Goal: Contribute content: Contribute content

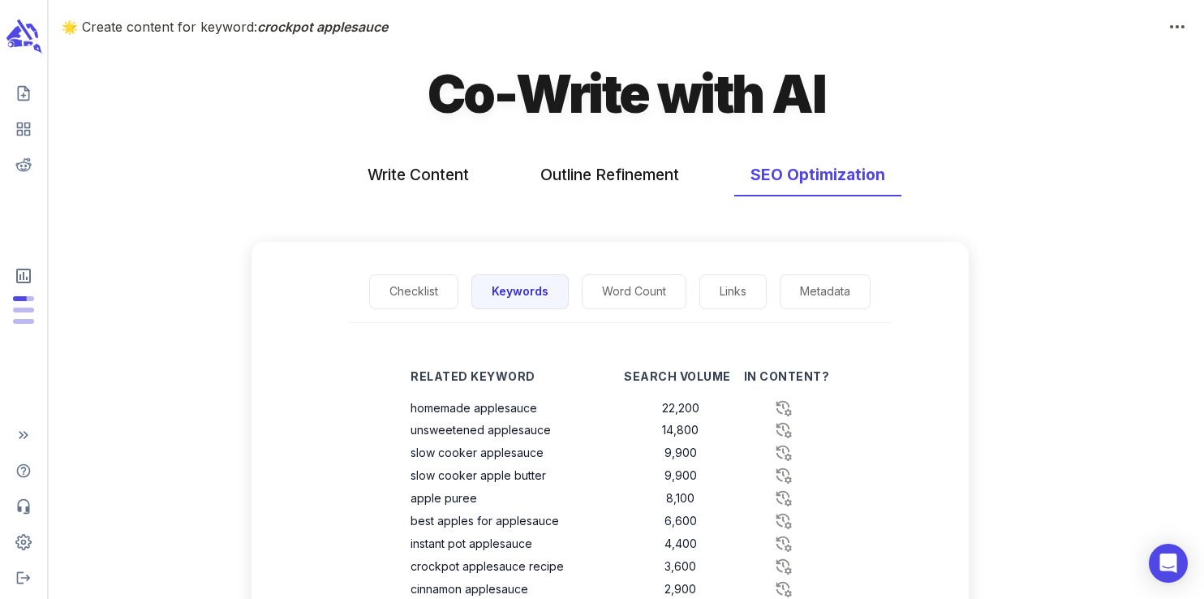
click at [18, 38] on icon "scrollable content" at bounding box center [23, 37] width 36 height 38
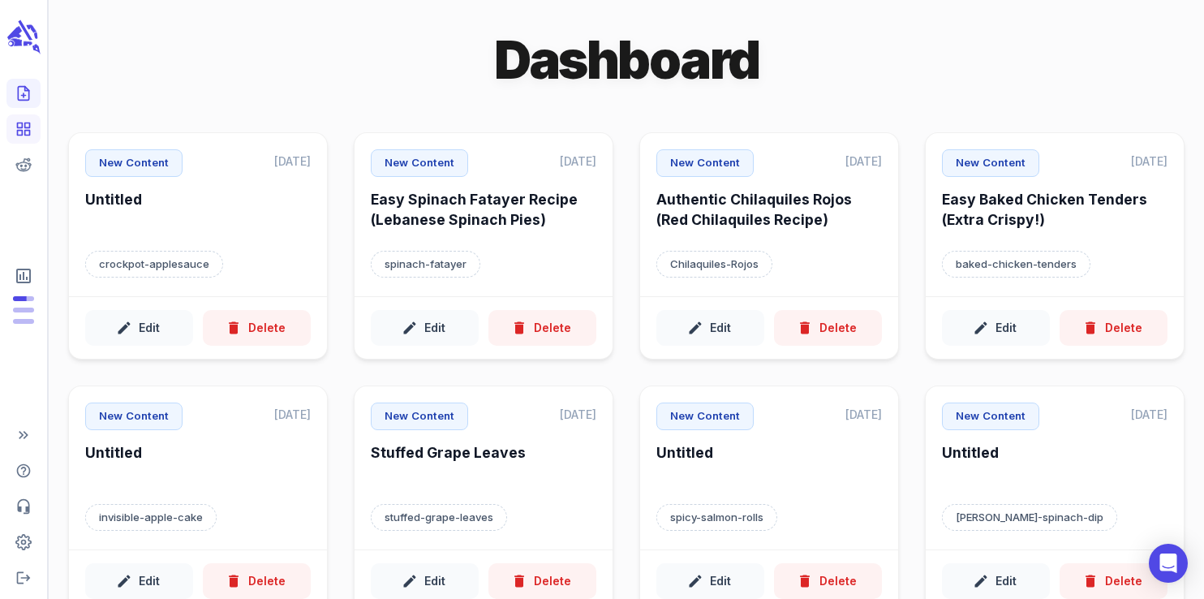
click at [19, 91] on icon "Create new content" at bounding box center [23, 93] width 16 height 16
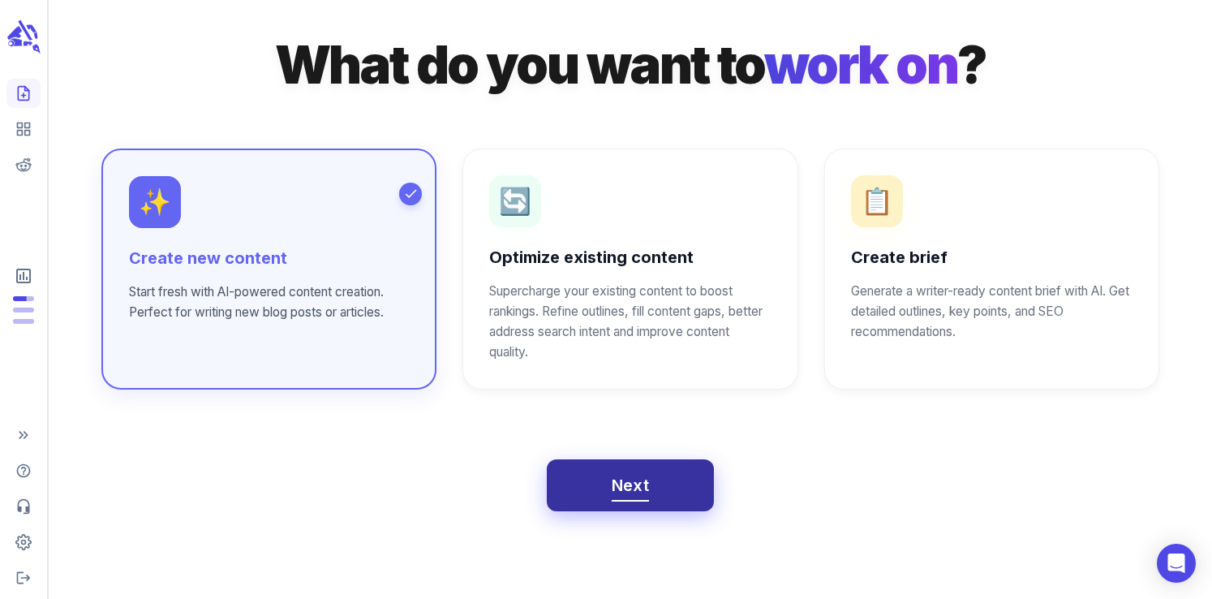
click at [642, 495] on span "Next" at bounding box center [631, 485] width 38 height 28
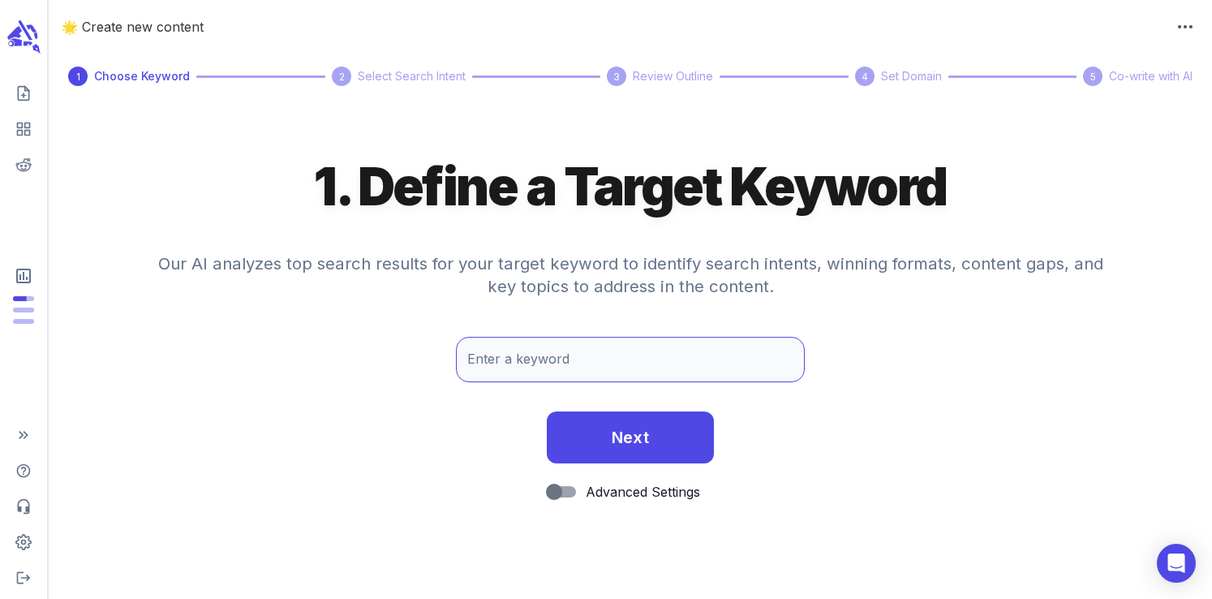
click at [543, 362] on input "Enter a keyword" at bounding box center [630, 359] width 349 height 45
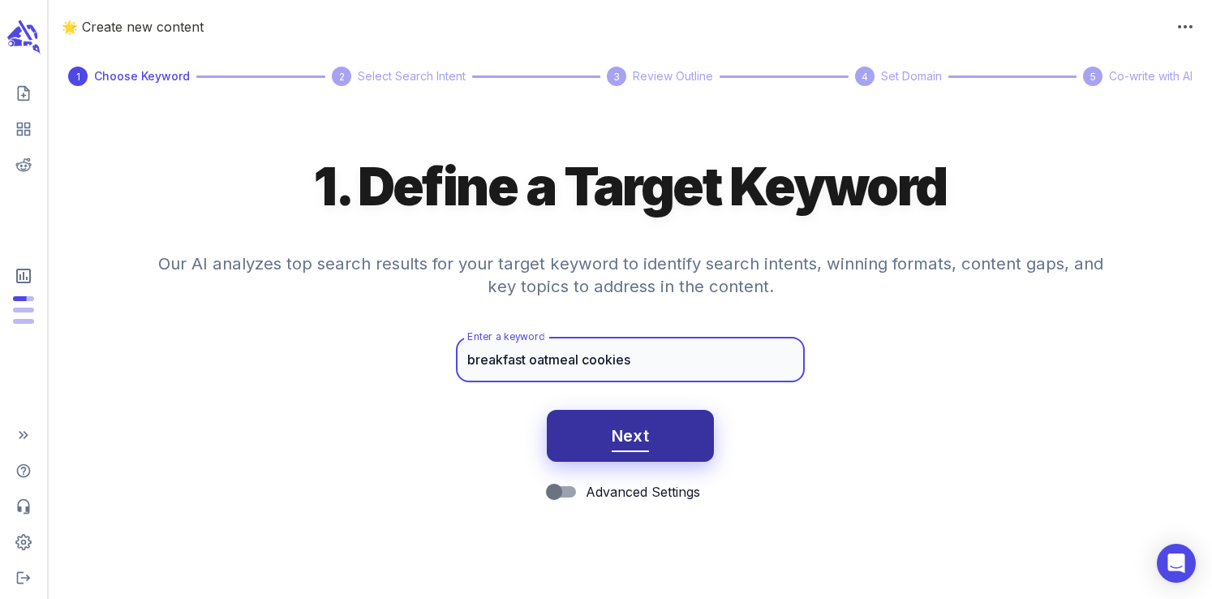
type input "breakfast oatmeal cookies"
click at [618, 423] on span "Next" at bounding box center [631, 436] width 38 height 28
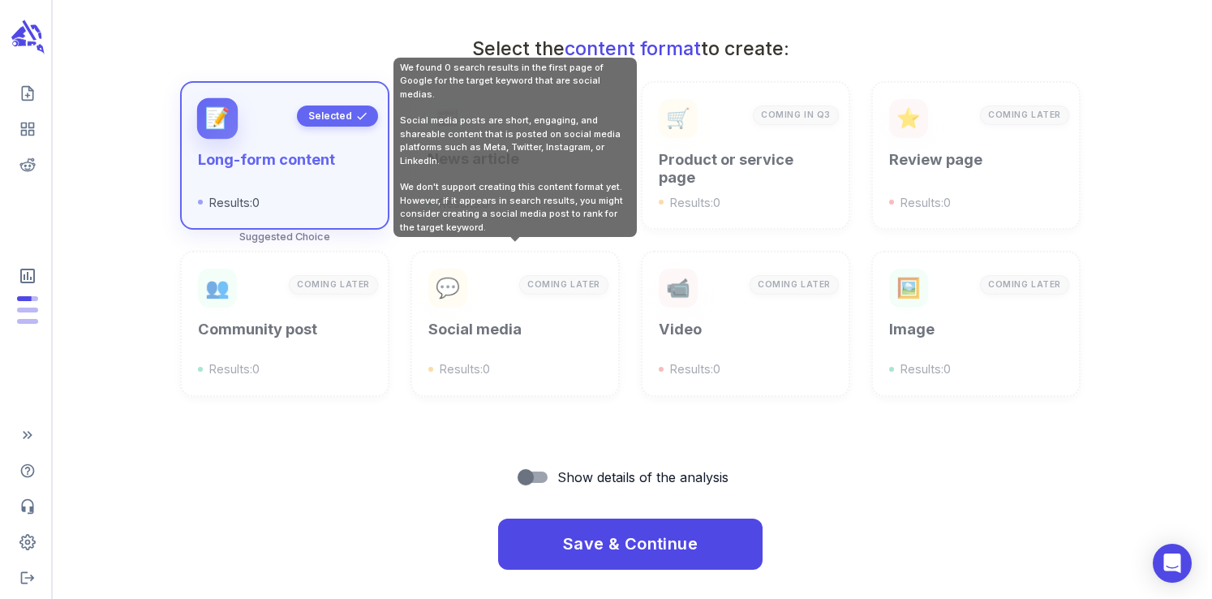
scroll to position [582, 0]
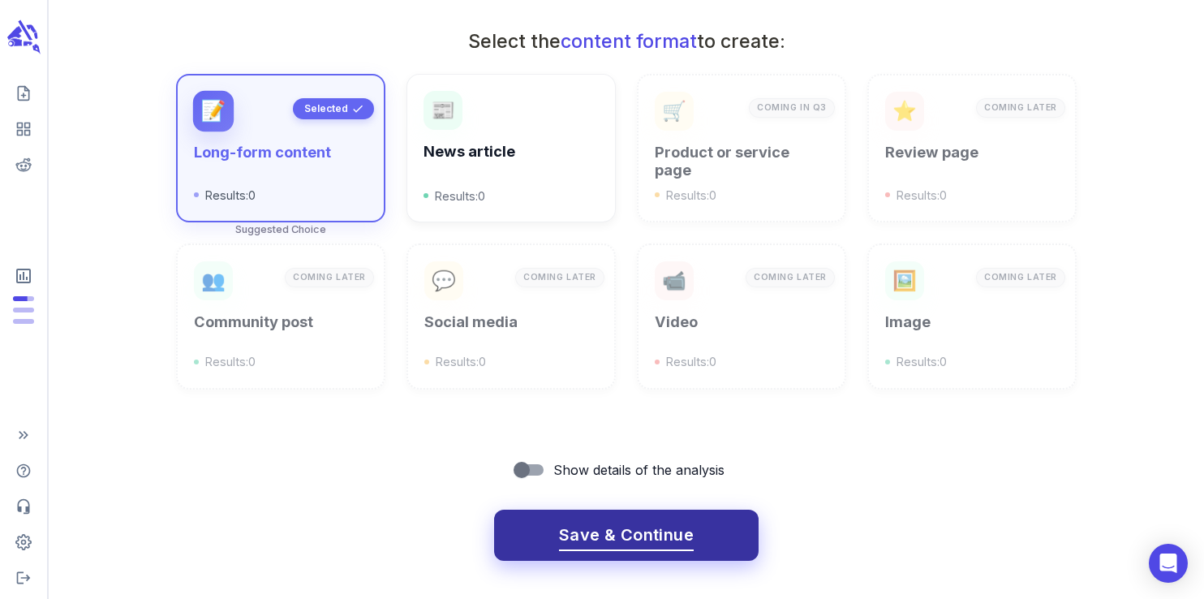
click at [603, 509] on button "Save & Continue" at bounding box center [626, 535] width 264 height 52
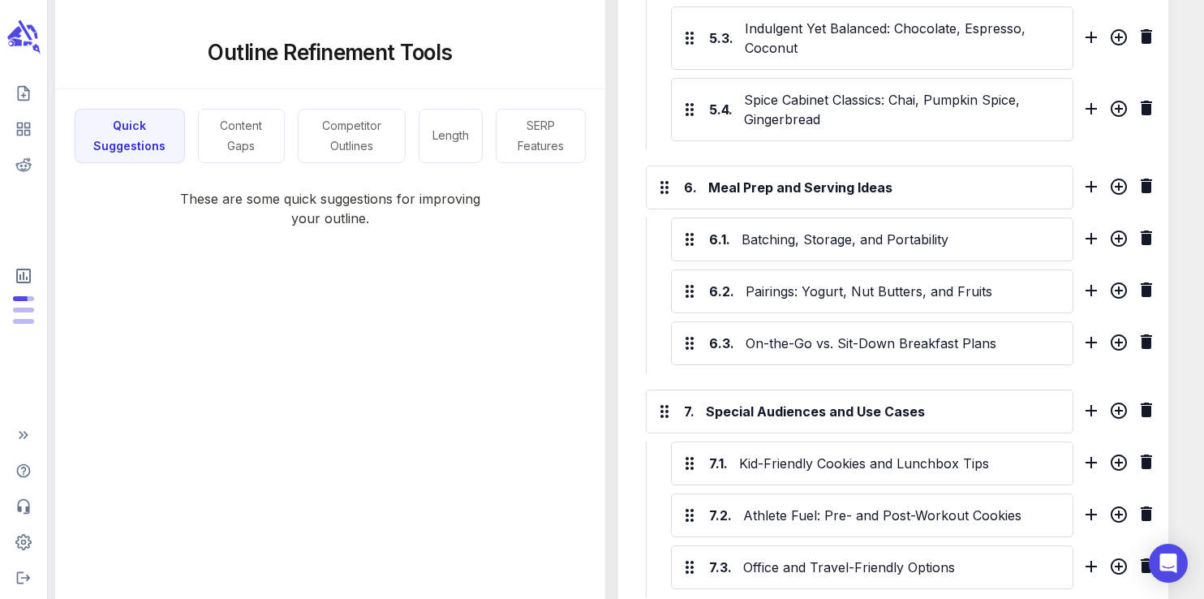
scroll to position [2195, 0]
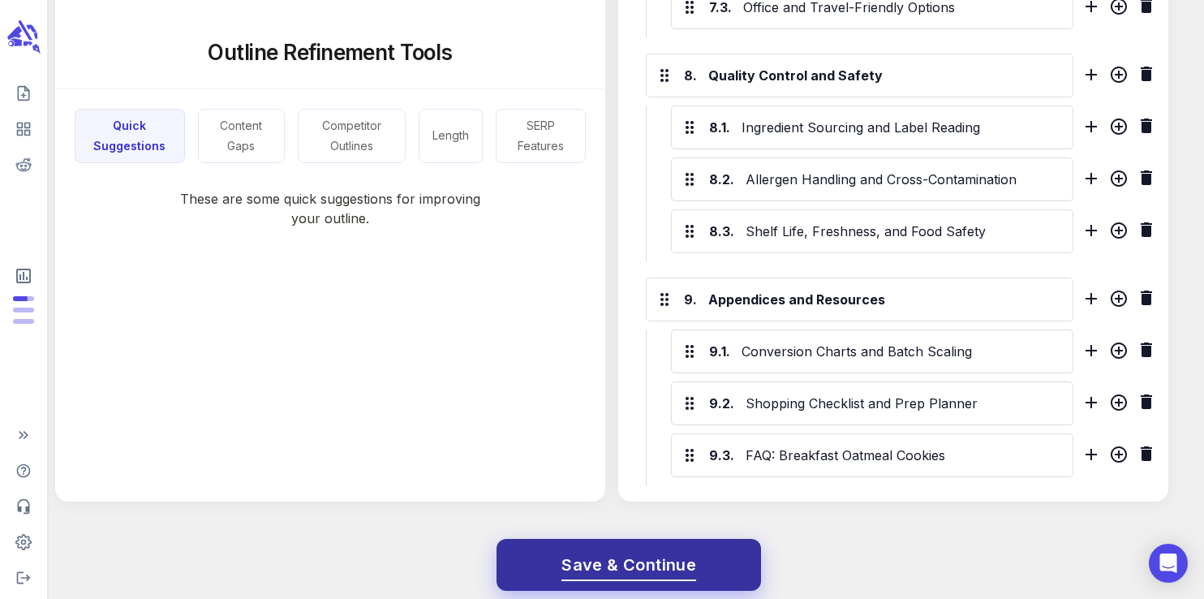
click at [660, 551] on span "Save & Continue" at bounding box center [628, 565] width 135 height 28
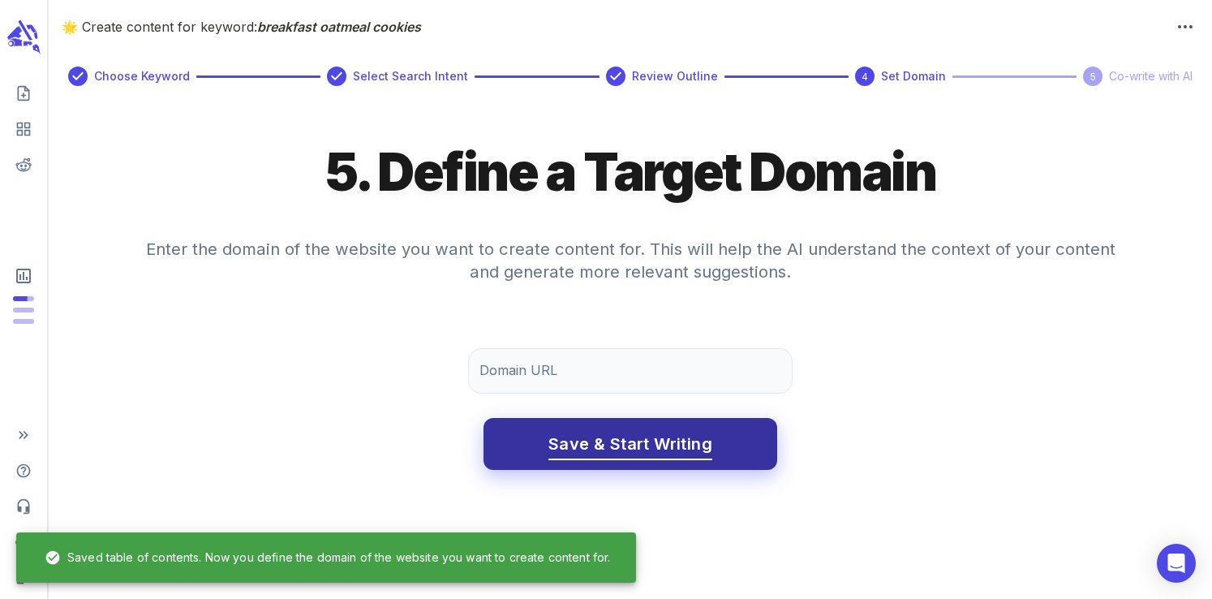
click at [651, 436] on span "Save & Start Writing" at bounding box center [630, 444] width 164 height 28
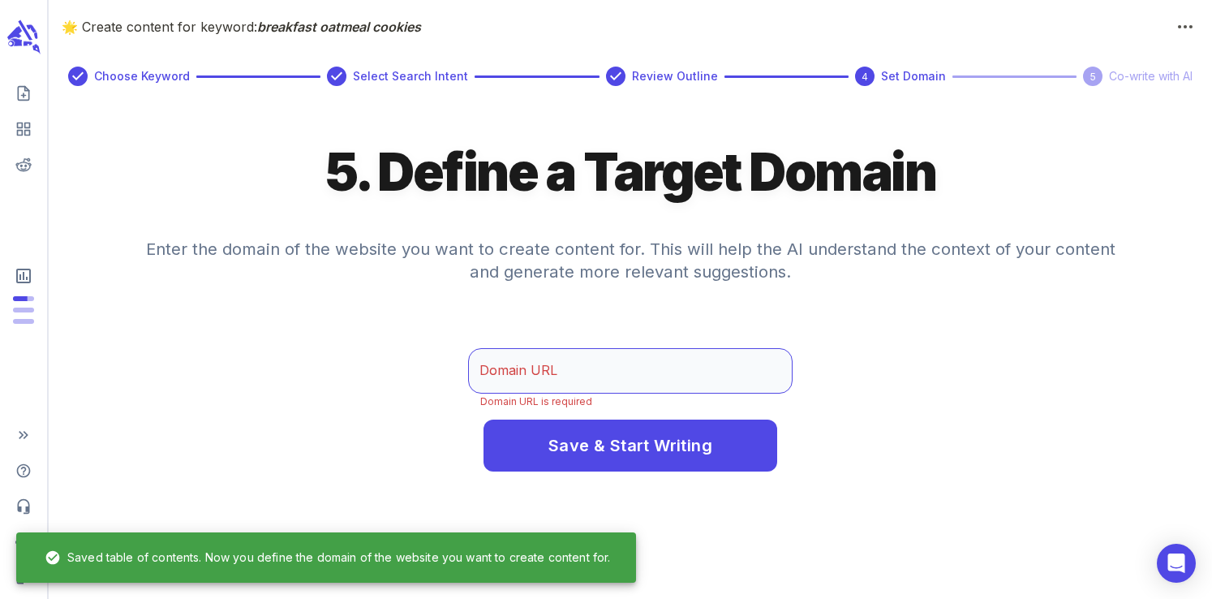
click at [570, 364] on input "Domain URL" at bounding box center [630, 370] width 324 height 45
type input "www.whatgreatgrandmaate.com"
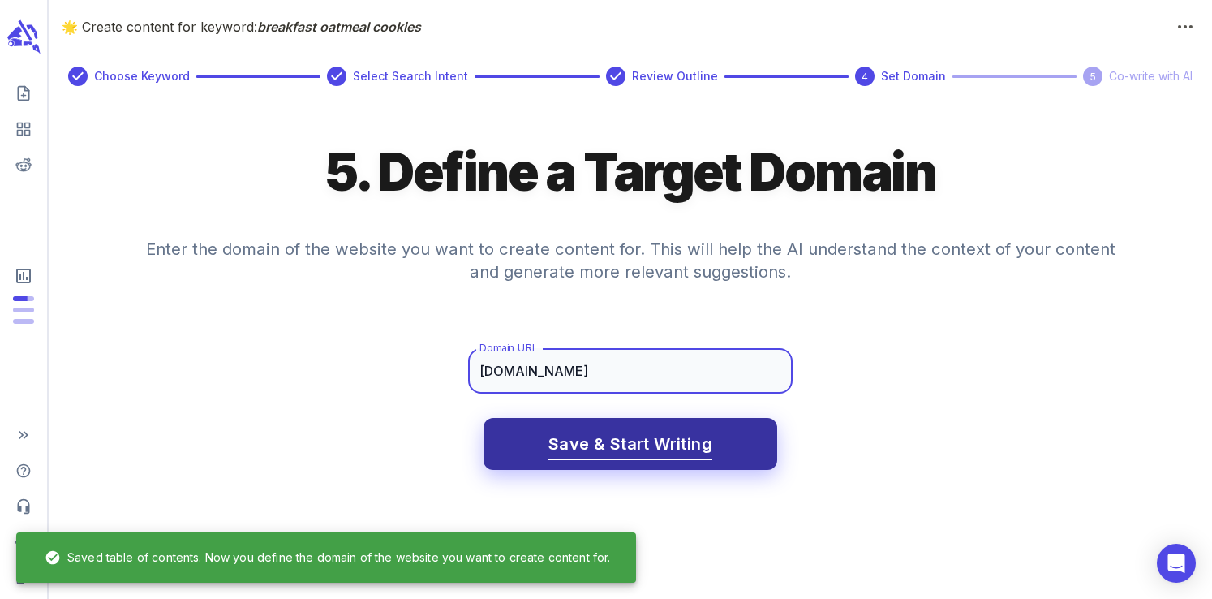
click at [588, 436] on span "Save & Start Writing" at bounding box center [630, 444] width 164 height 28
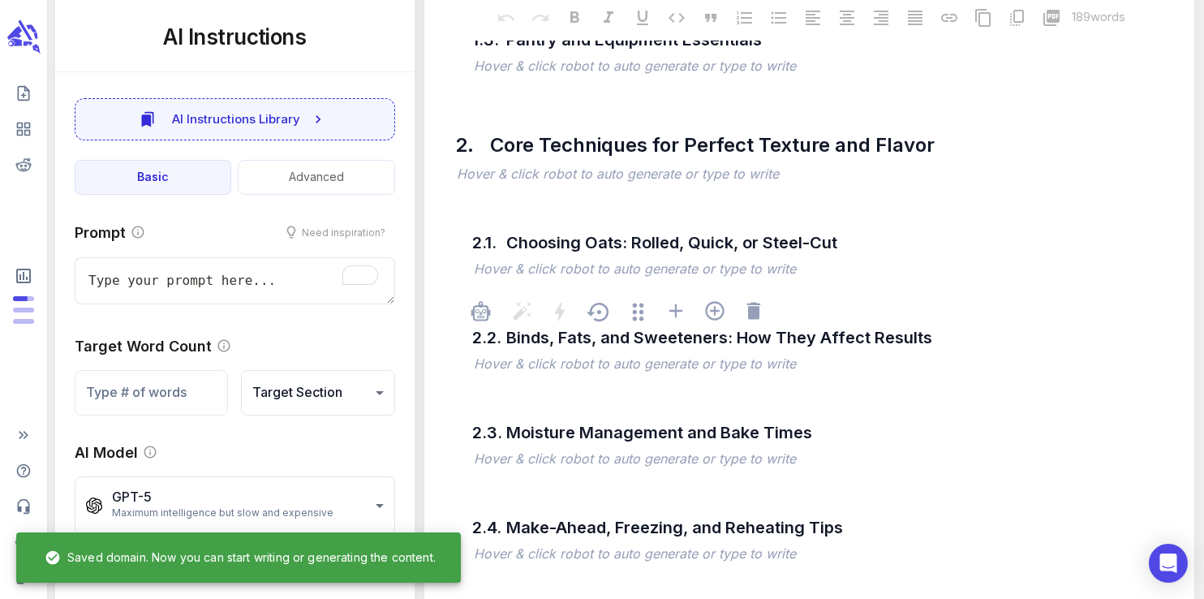
scroll to position [133, 0]
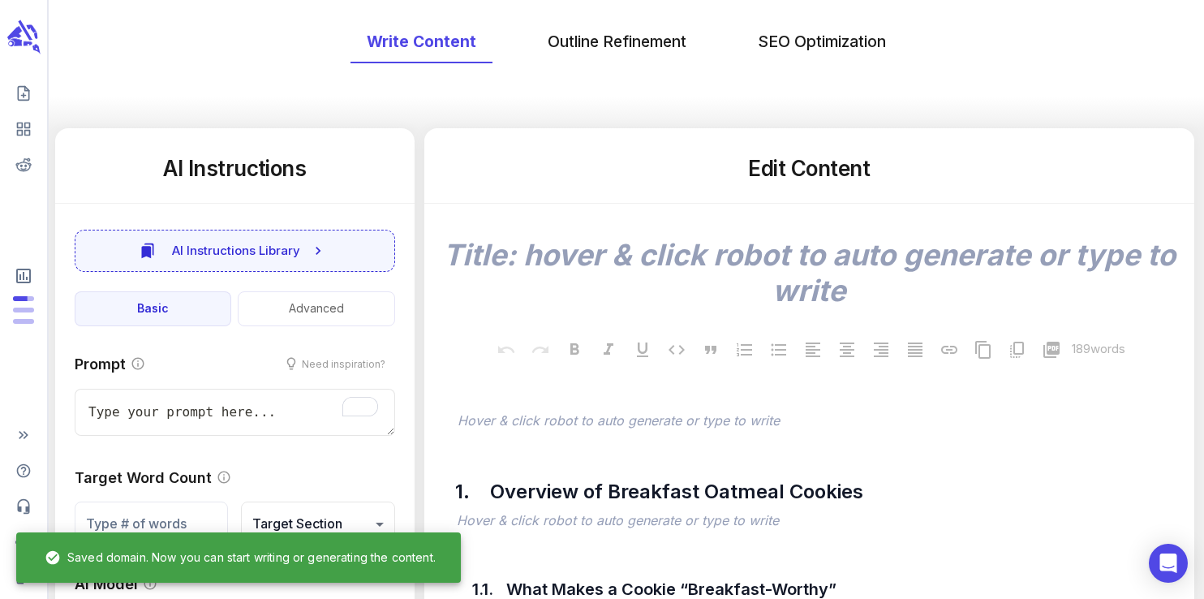
type textarea "x"
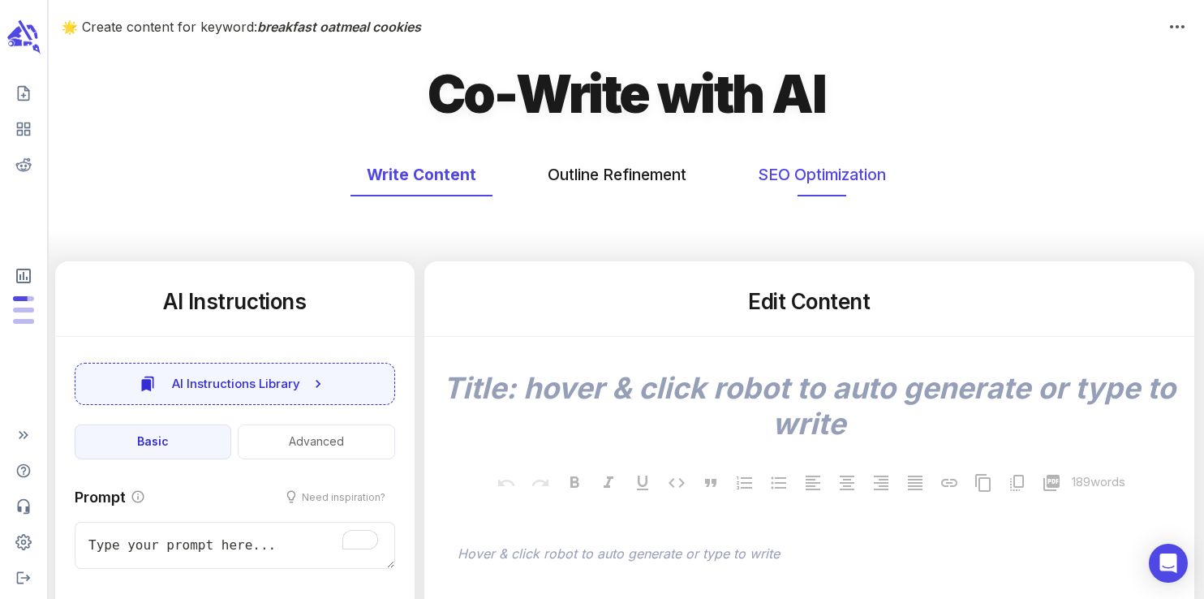
click at [768, 177] on button "SEO Optimization" at bounding box center [821, 174] width 161 height 43
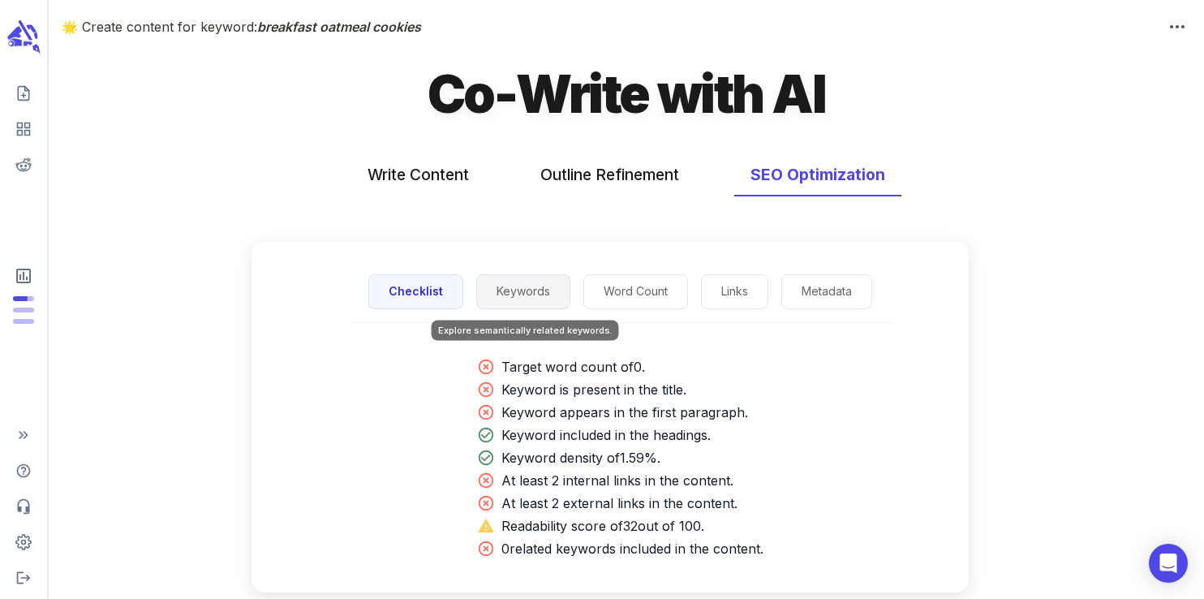
click at [503, 294] on button "Keywords" at bounding box center [523, 291] width 94 height 35
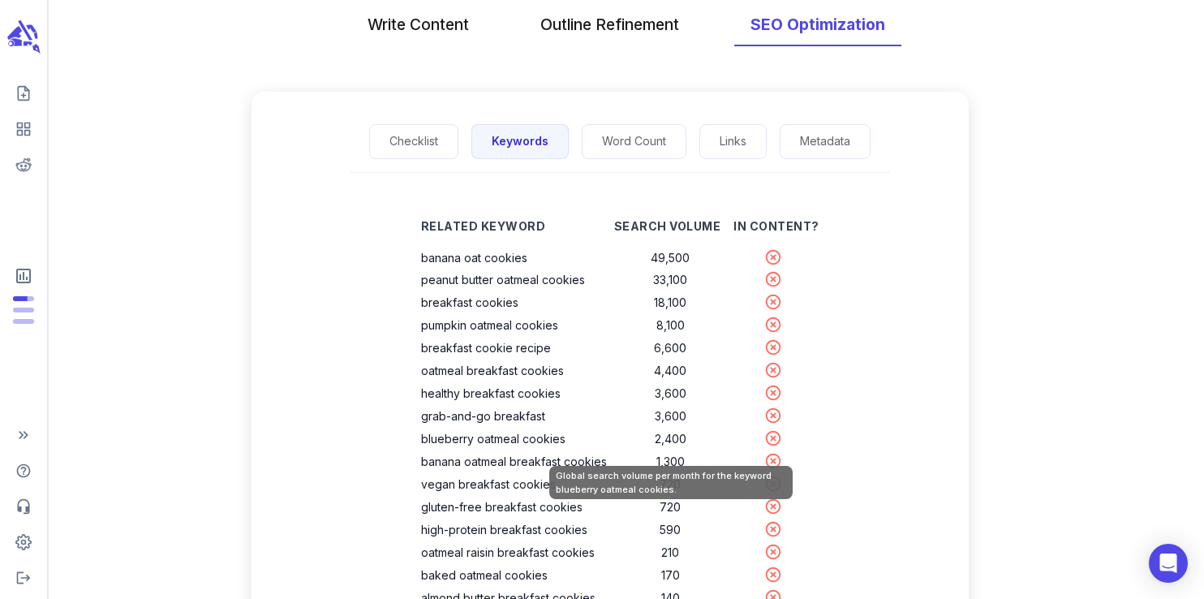
scroll to position [155, 0]
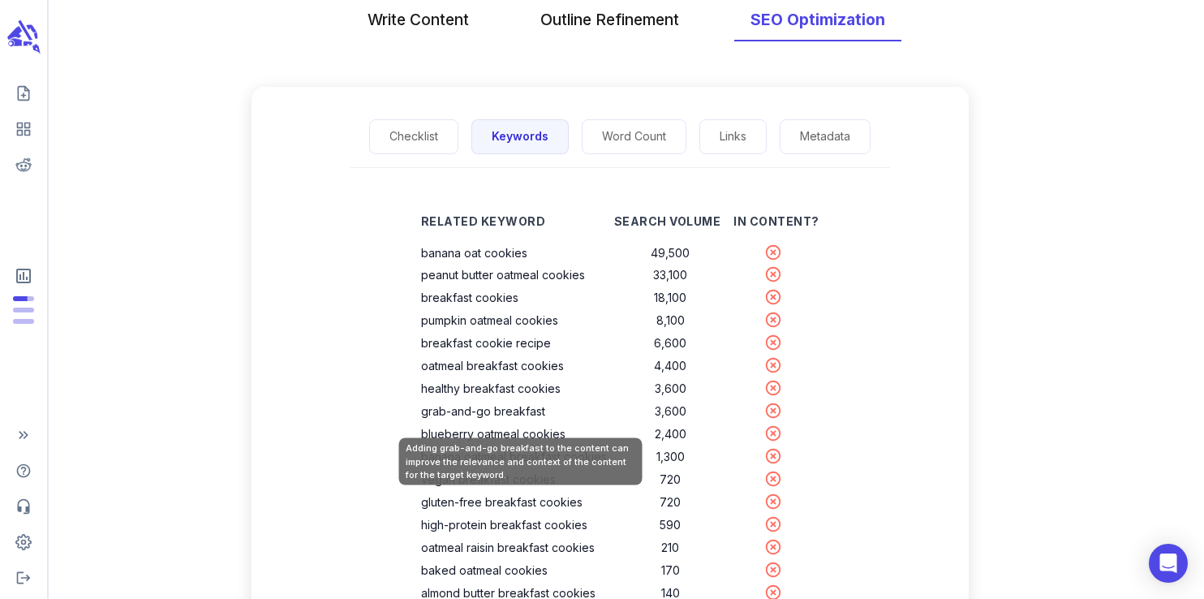
click at [532, 408] on th "grab-and-go breakfast" at bounding box center [517, 411] width 193 height 23
copy th "grab-and-go breakfast"
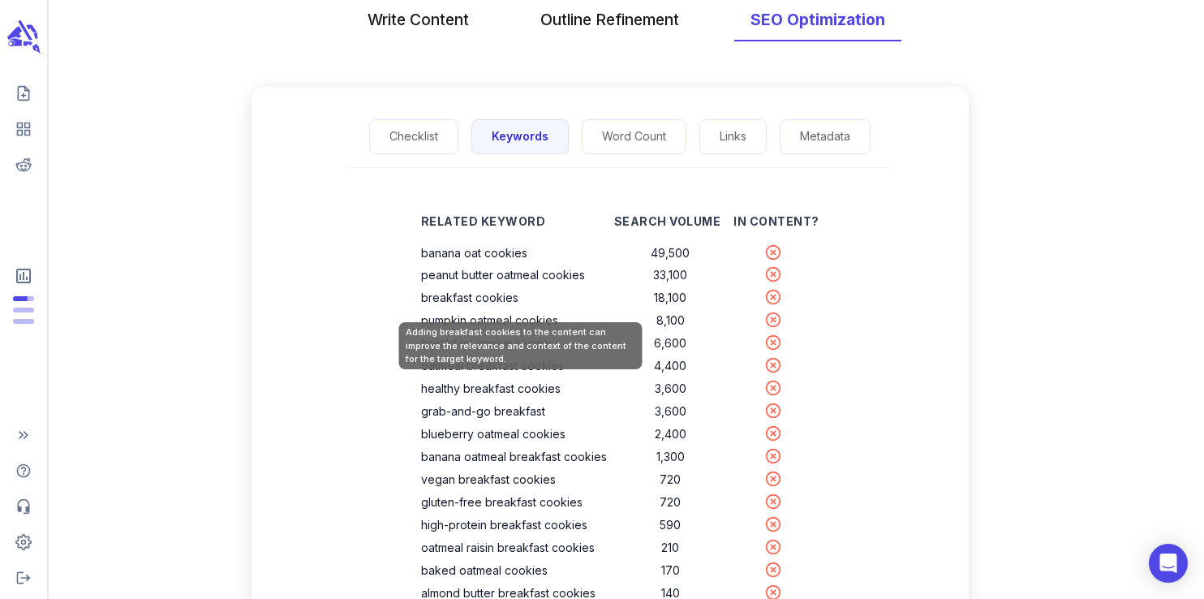
click at [494, 300] on th "breakfast cookies" at bounding box center [517, 297] width 193 height 23
copy th "breakfast cookies"
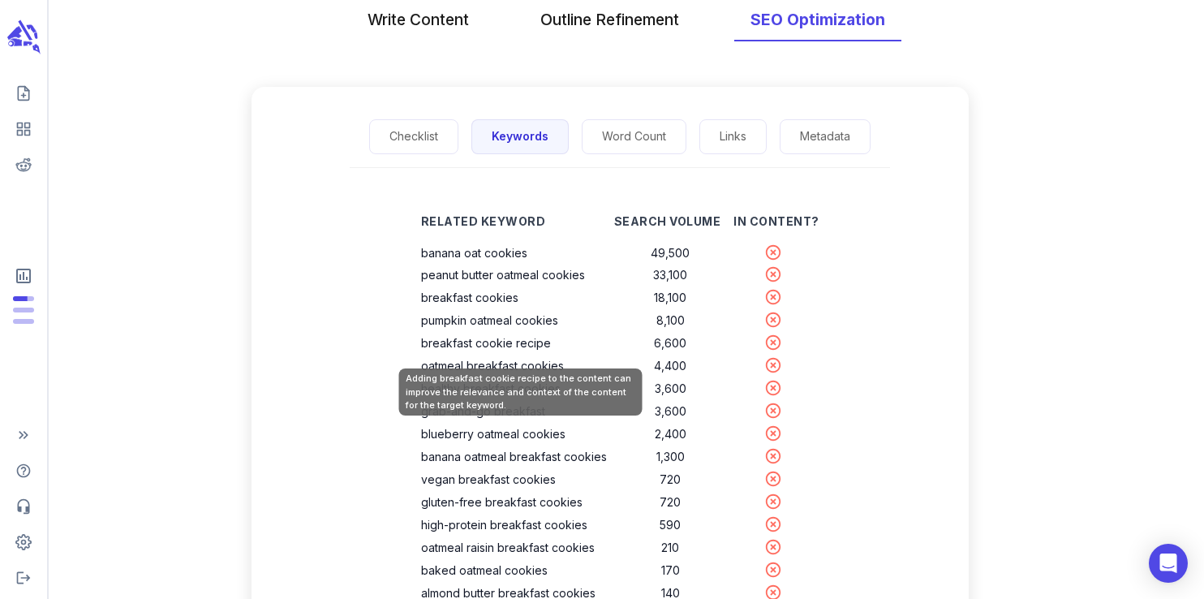
click at [506, 345] on th "breakfast cookie recipe" at bounding box center [517, 343] width 193 height 23
copy th "breakfast cookie recipe"
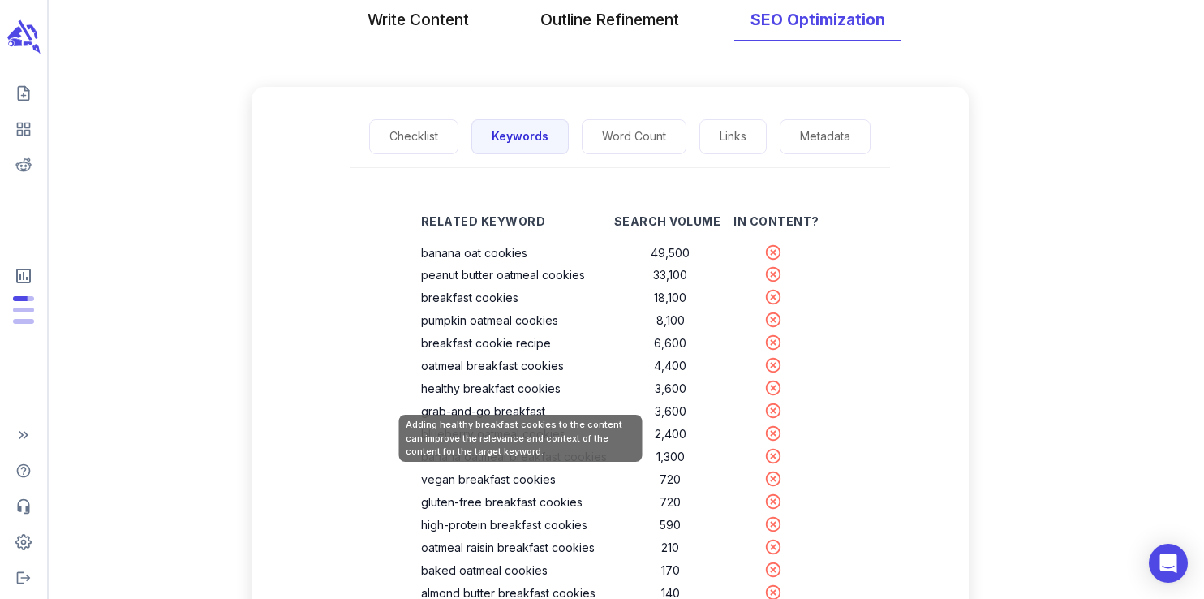
click at [522, 389] on th "healthy breakfast cookies" at bounding box center [517, 388] width 193 height 23
copy th "healthy breakfast cookies"
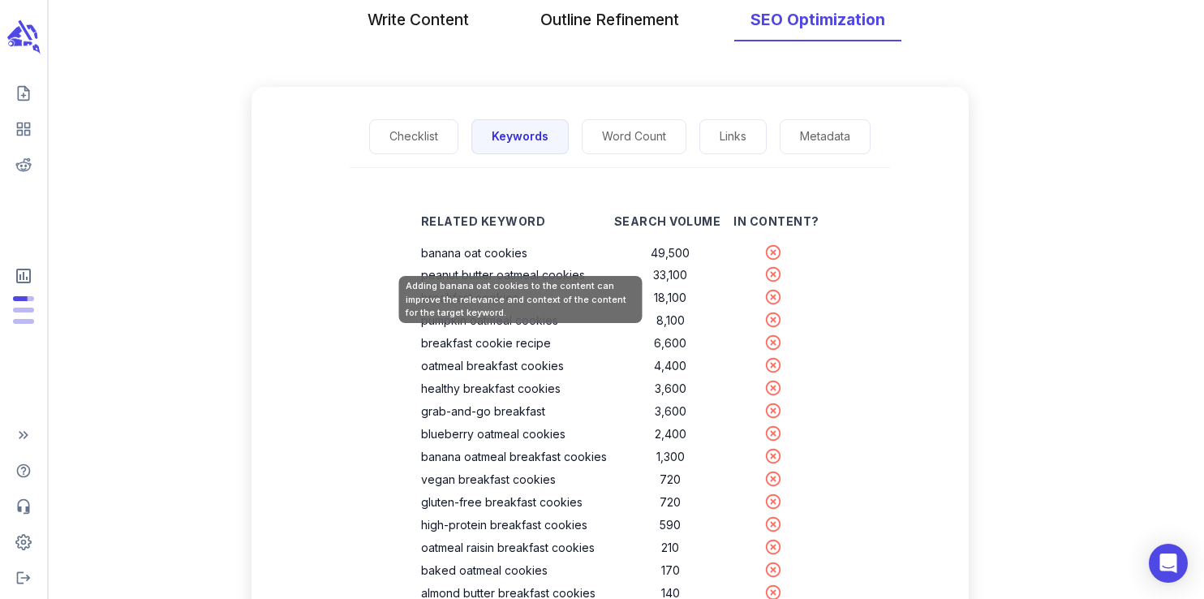
click at [496, 259] on th "banana oat cookies" at bounding box center [517, 253] width 193 height 23
copy th "banana oat cookies"
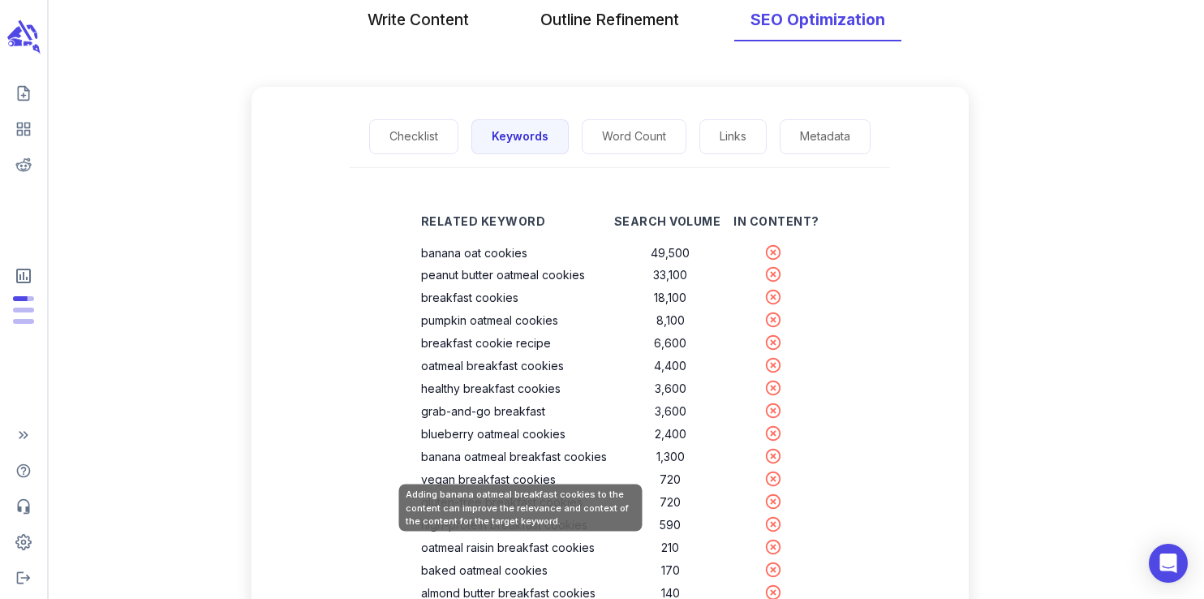
click at [513, 449] on th "banana oatmeal breakfast cookies" at bounding box center [517, 456] width 193 height 23
click at [471, 461] on th "banana oatmeal breakfast cookies" at bounding box center [517, 456] width 193 height 23
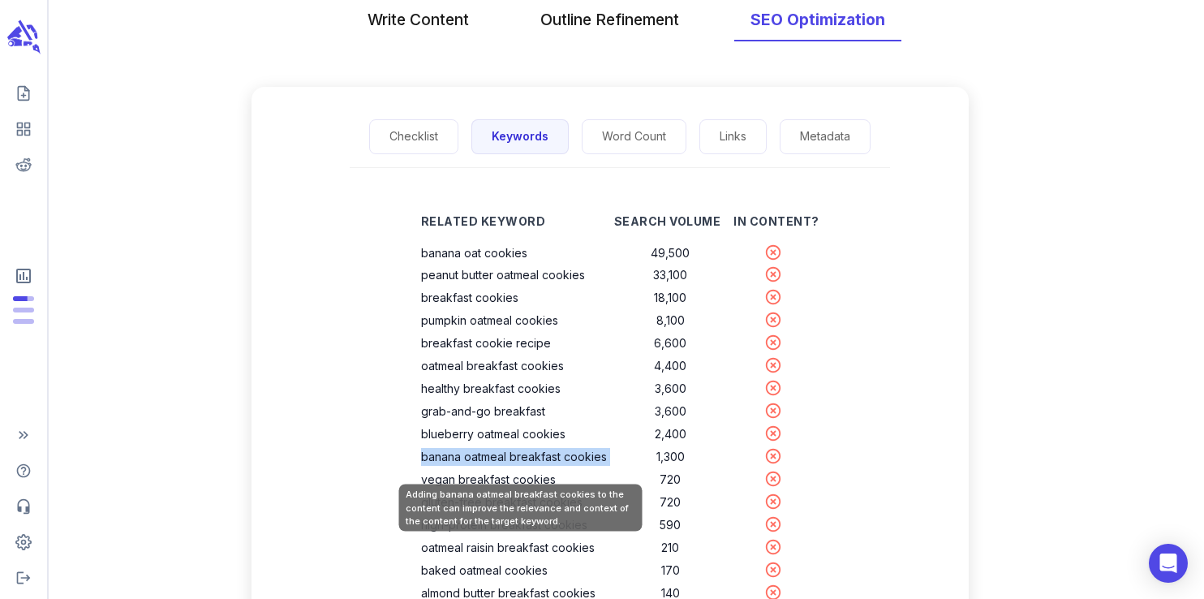
copy th "banana oatmeal breakfast cookies"
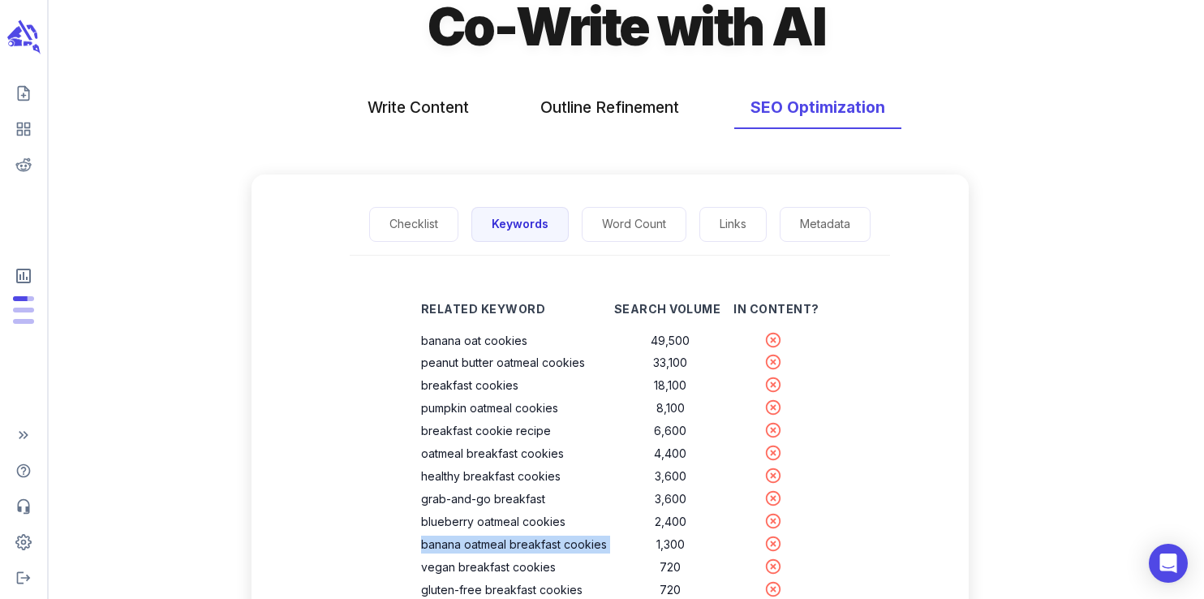
scroll to position [0, 0]
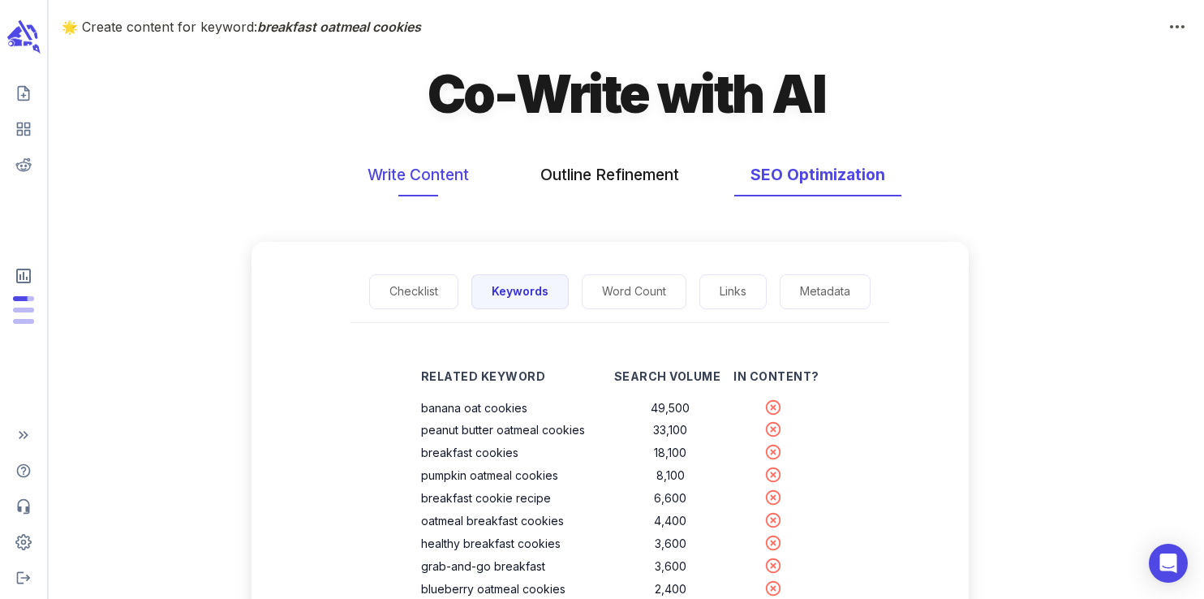
click at [404, 169] on button "Write Content" at bounding box center [418, 174] width 134 height 43
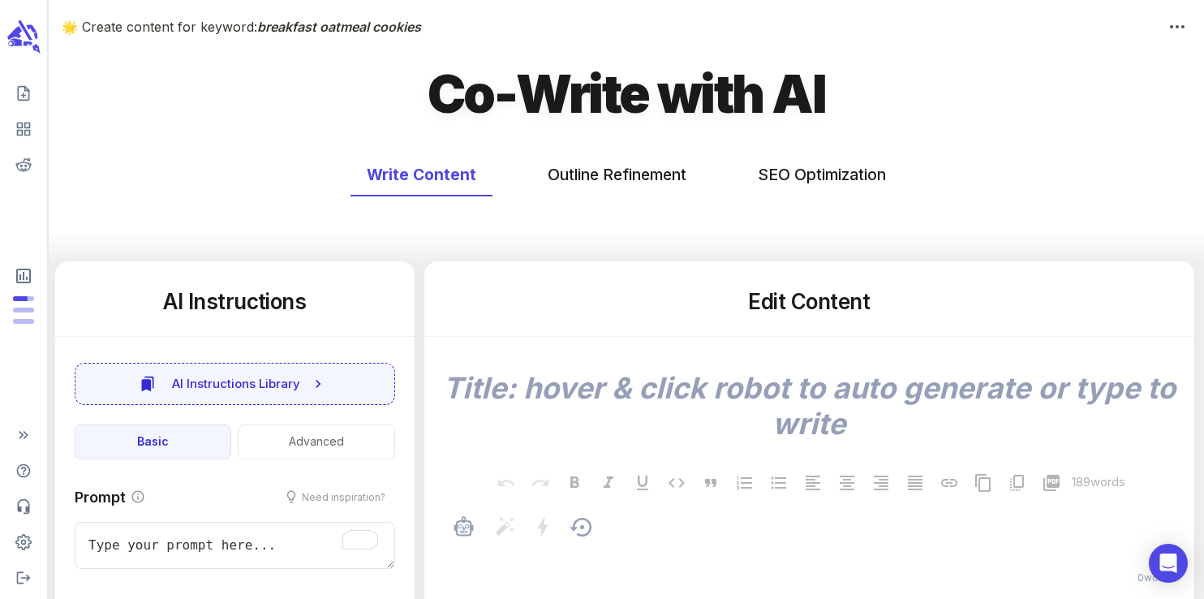
click at [572, 553] on p "﻿" at bounding box center [816, 554] width 719 height 19
click at [554, 553] on p "﻿" at bounding box center [816, 554] width 719 height 19
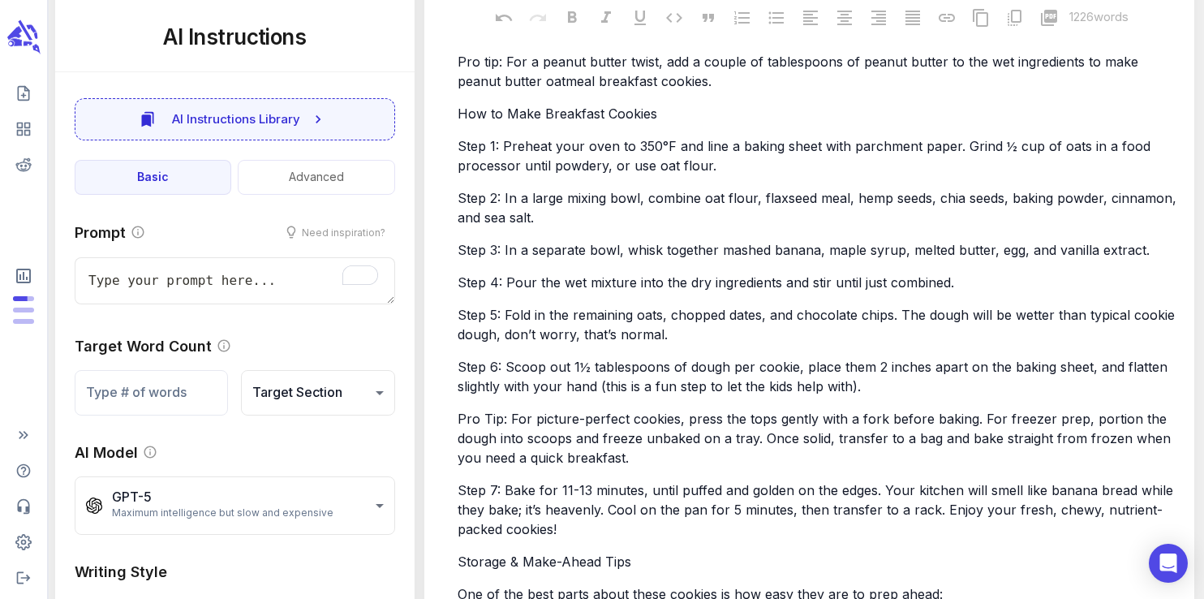
type textarea "x"
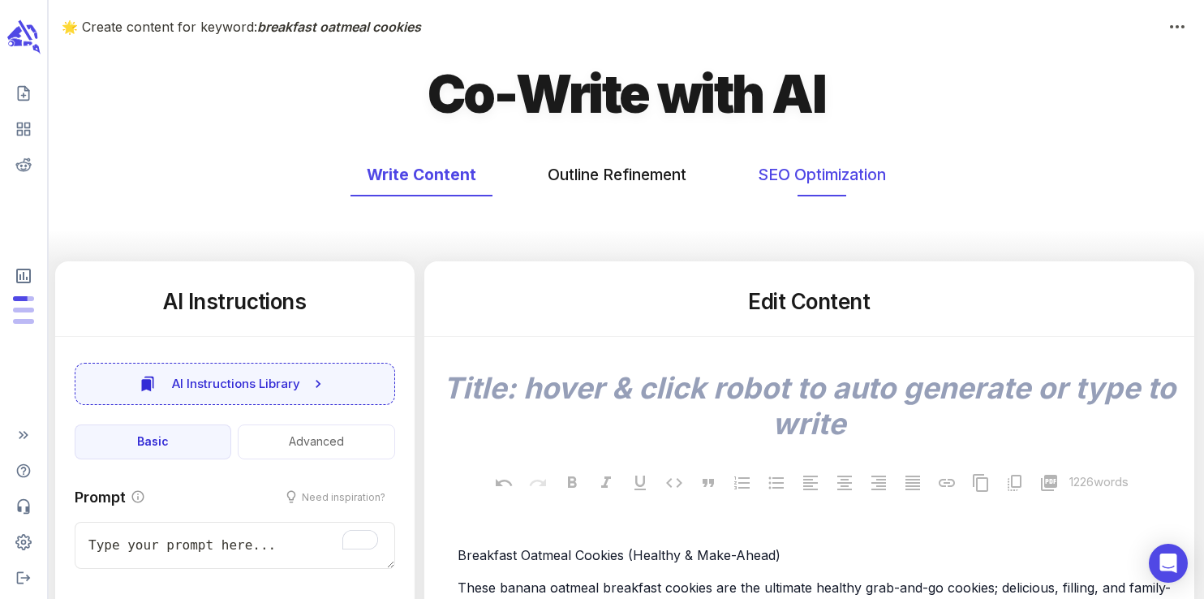
click at [801, 172] on button "SEO Optimization" at bounding box center [821, 174] width 161 height 43
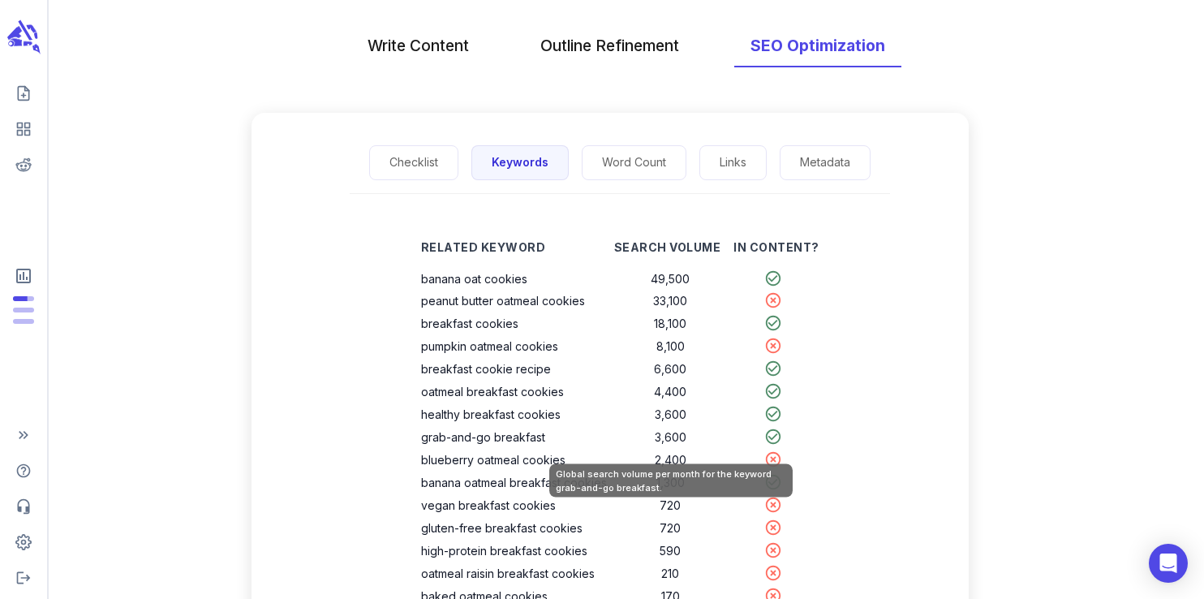
scroll to position [142, 0]
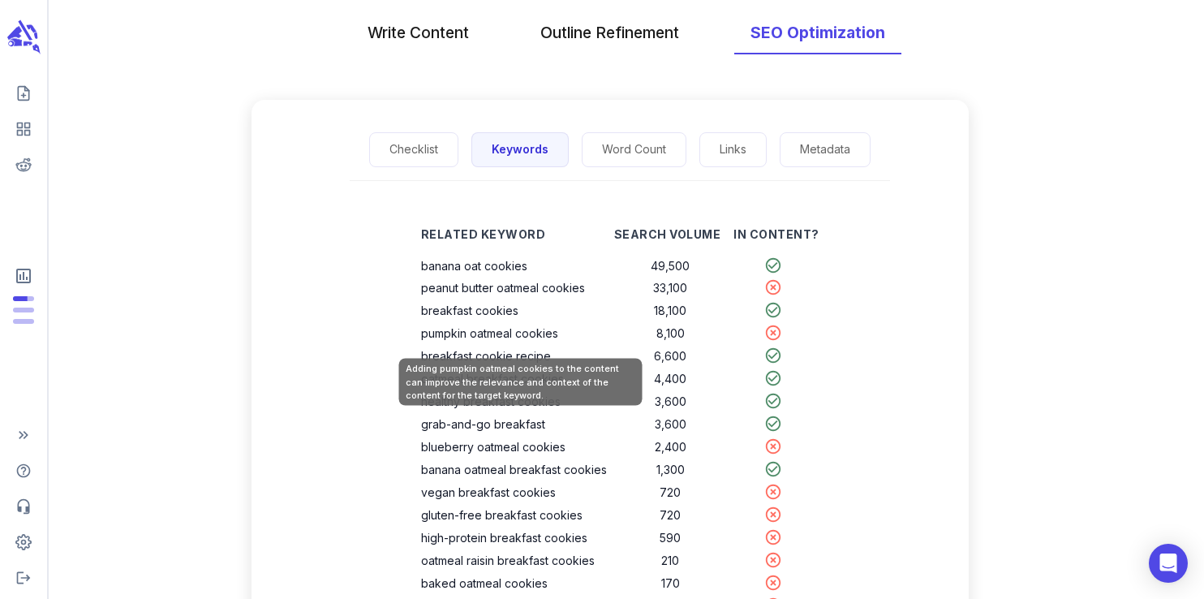
click at [499, 337] on th "pumpkin oatmeal cookies" at bounding box center [517, 333] width 193 height 23
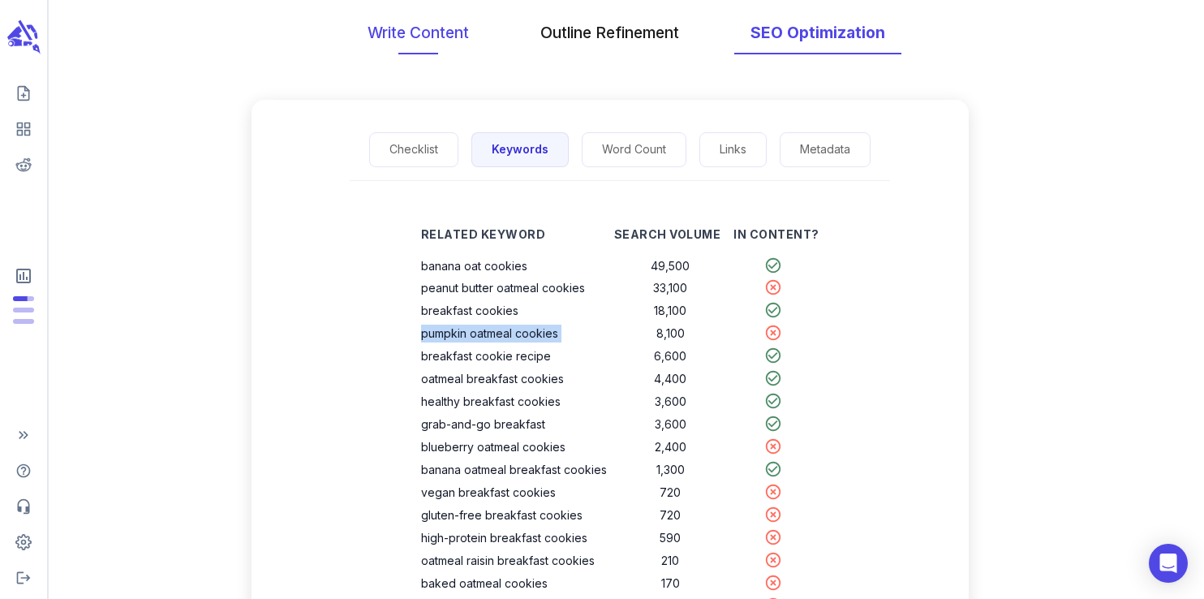
click at [428, 24] on button "Write Content" at bounding box center [418, 32] width 134 height 43
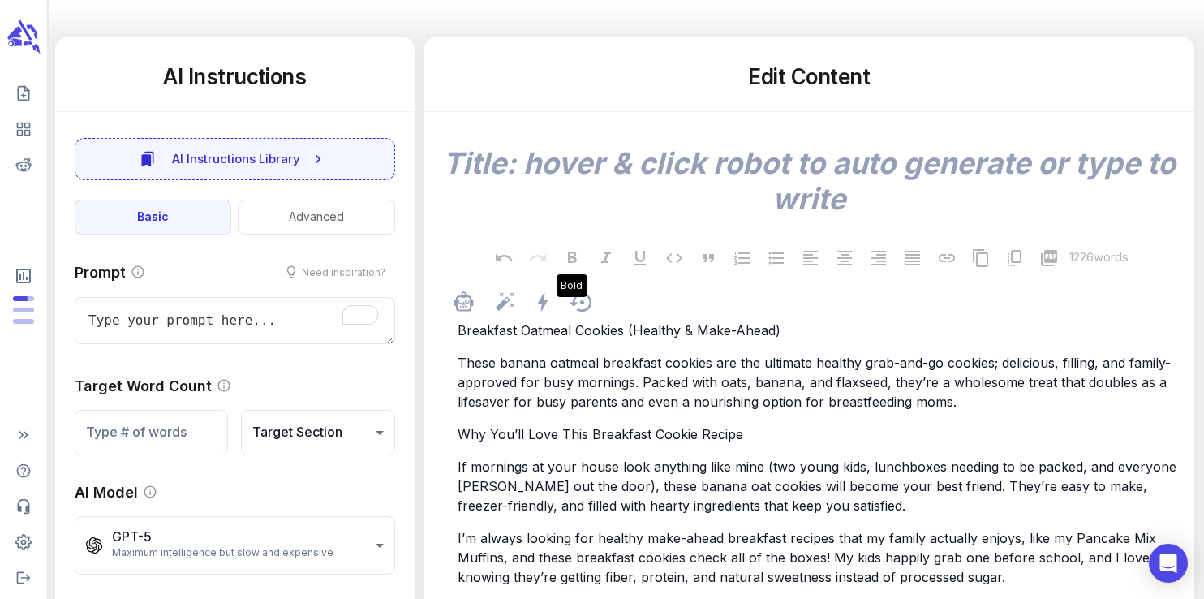
scroll to position [253, 0]
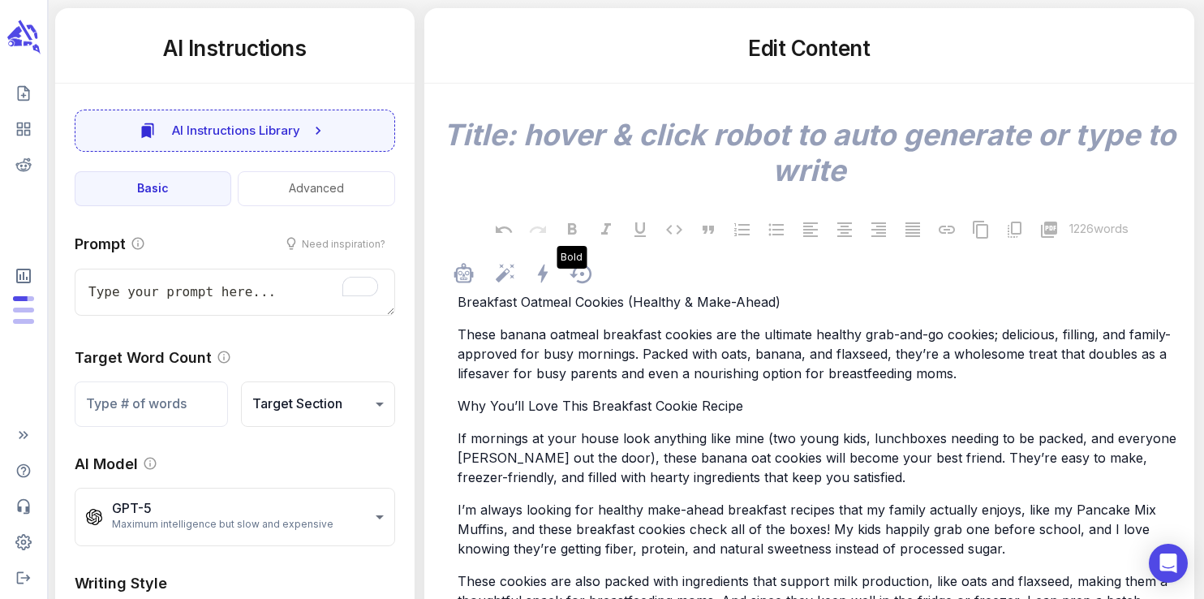
click at [541, 431] on span "If mornings at your house look anything like mine (two young kids, lunchboxes n…" at bounding box center [818, 457] width 723 height 55
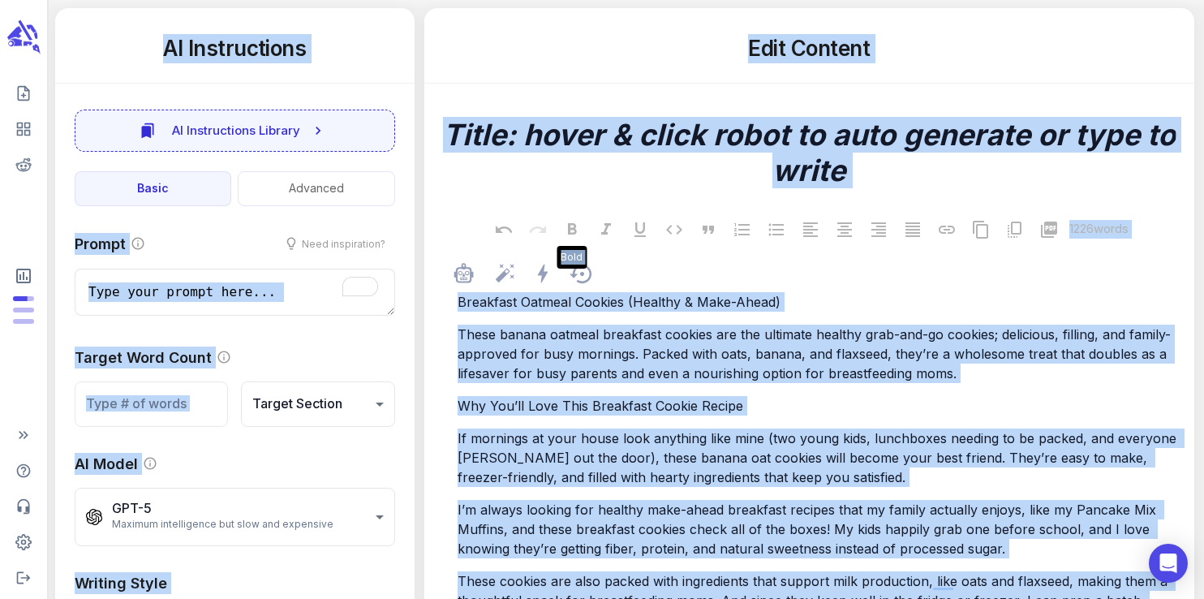
click at [541, 431] on span "If mornings at your house look anything like mine (two young kids, lunchboxes n…" at bounding box center [818, 457] width 723 height 55
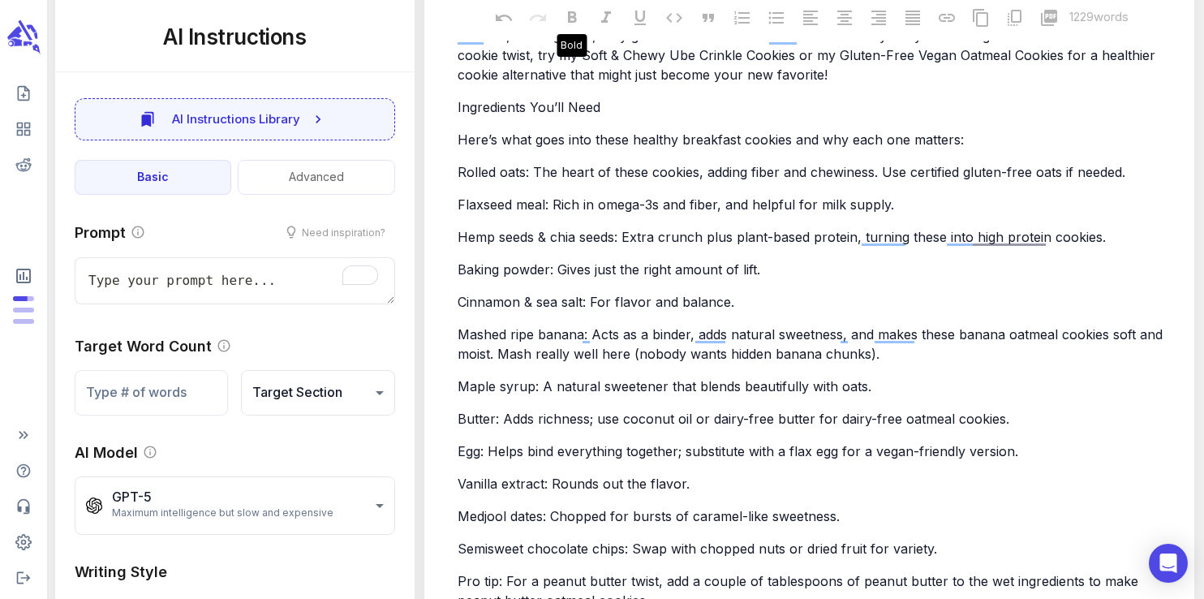
type textarea "x"
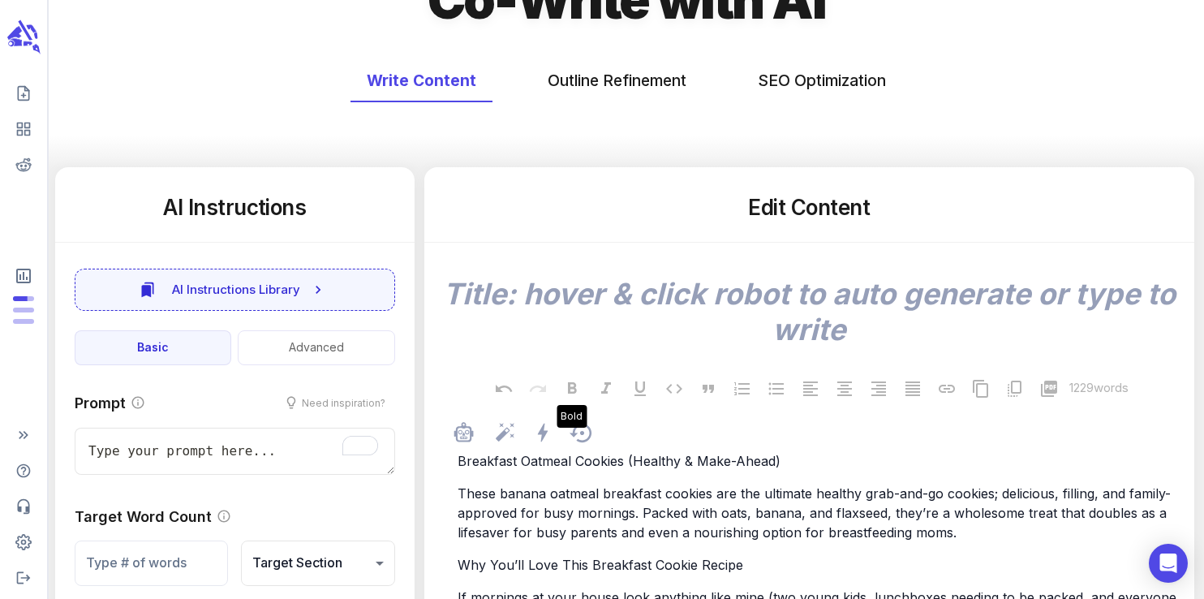
scroll to position [102, 0]
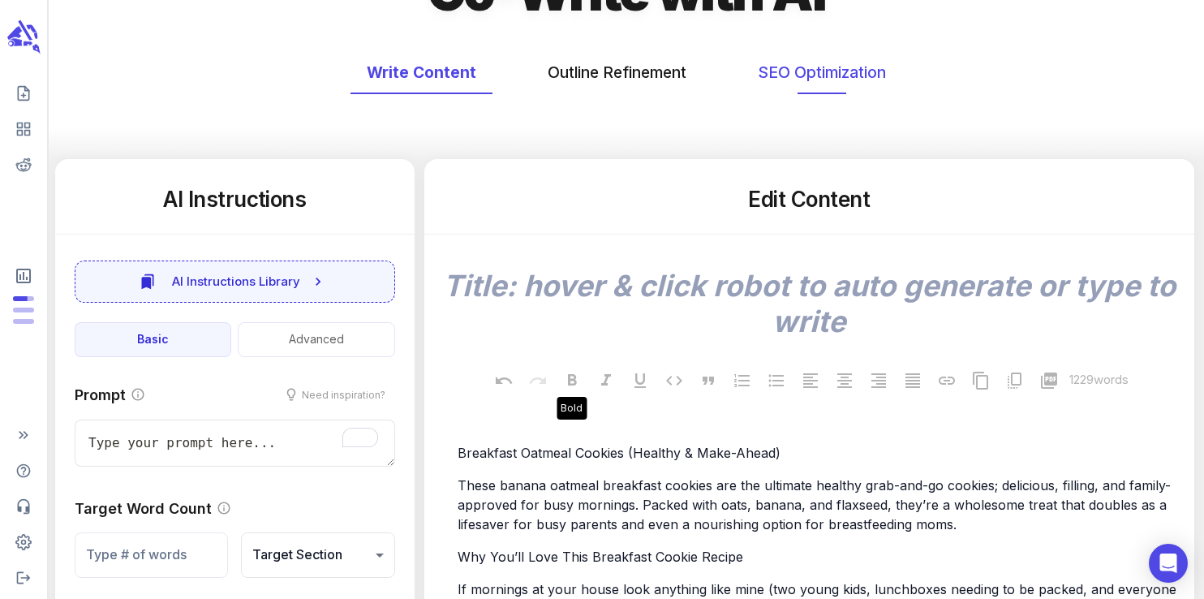
click at [813, 84] on button "SEO Optimization" at bounding box center [821, 72] width 161 height 43
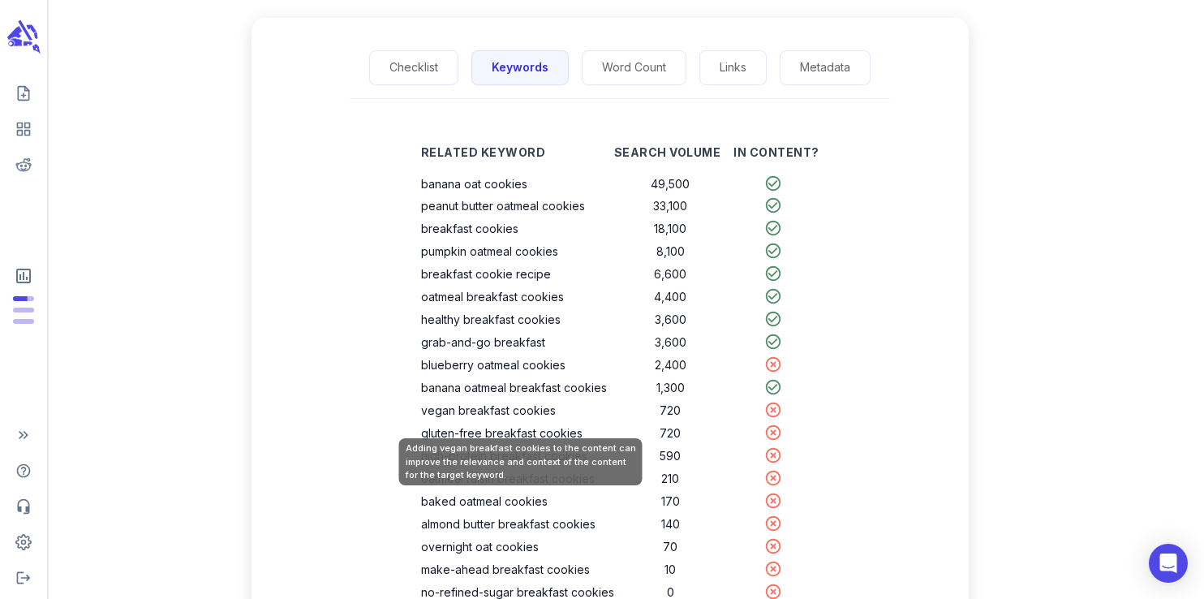
scroll to position [201, 0]
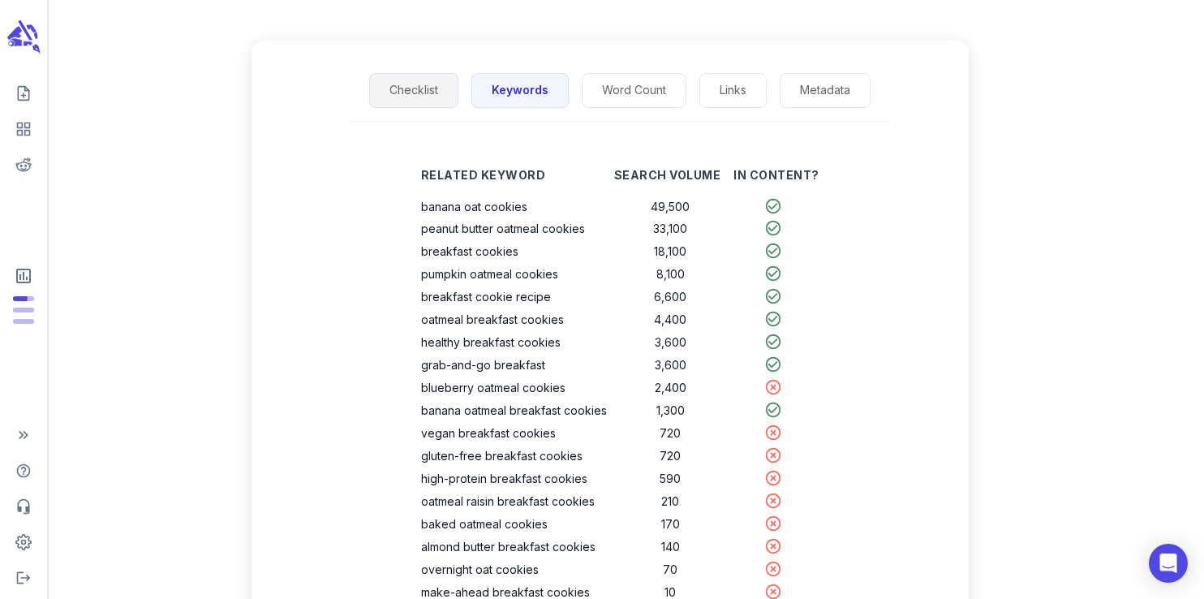
click at [429, 92] on button "Checklist" at bounding box center [413, 90] width 89 height 35
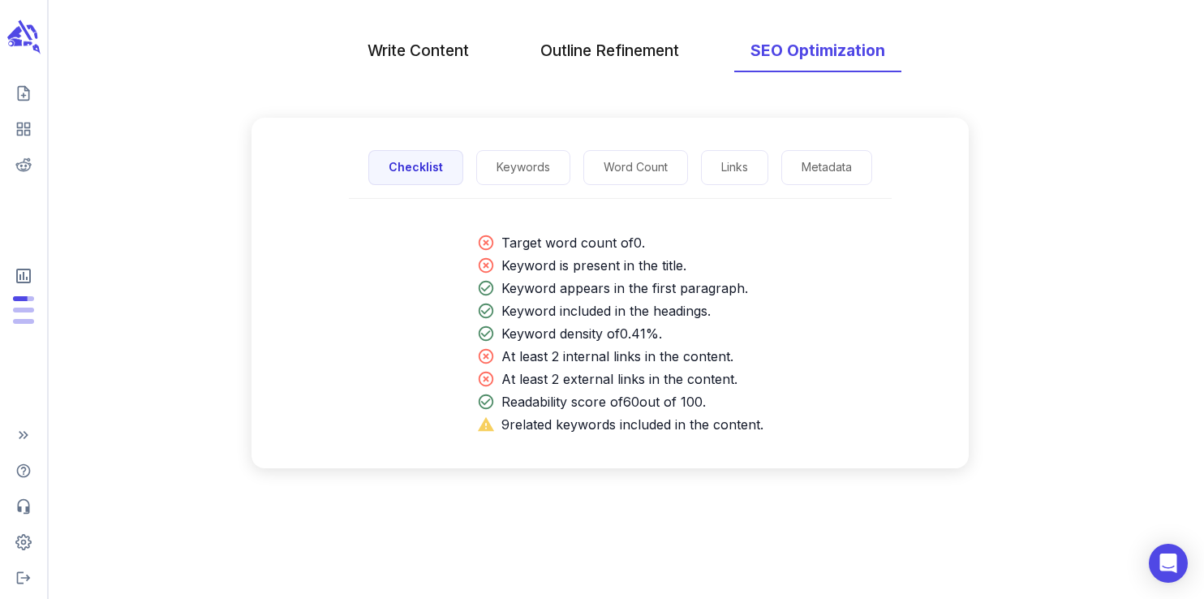
scroll to position [0, 0]
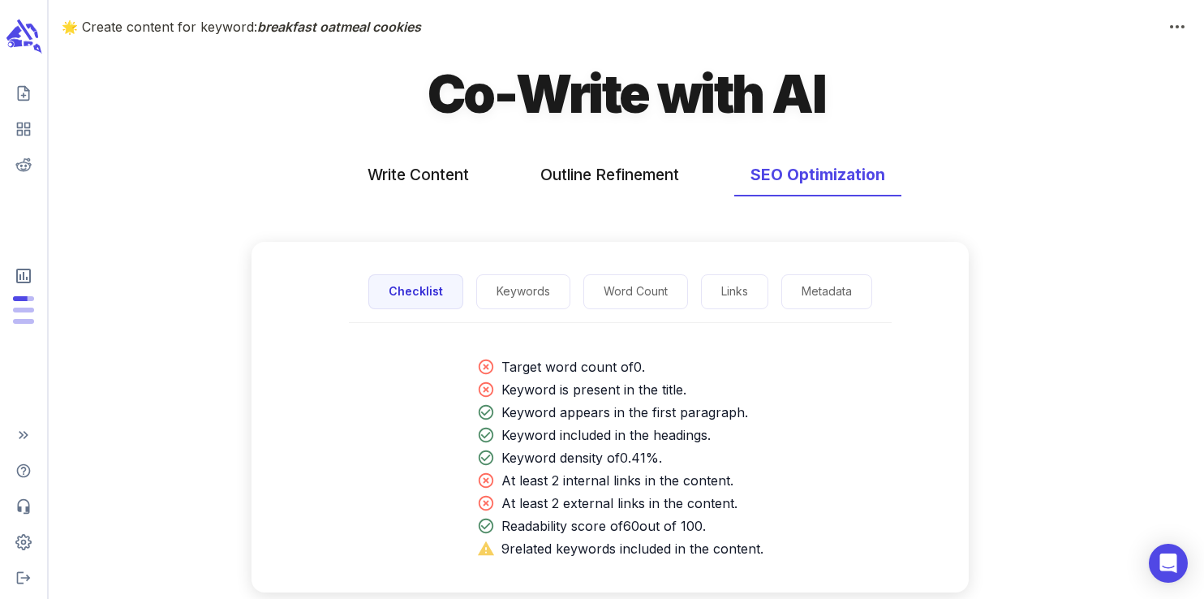
click at [32, 40] on icon "scrollable content" at bounding box center [23, 37] width 36 height 38
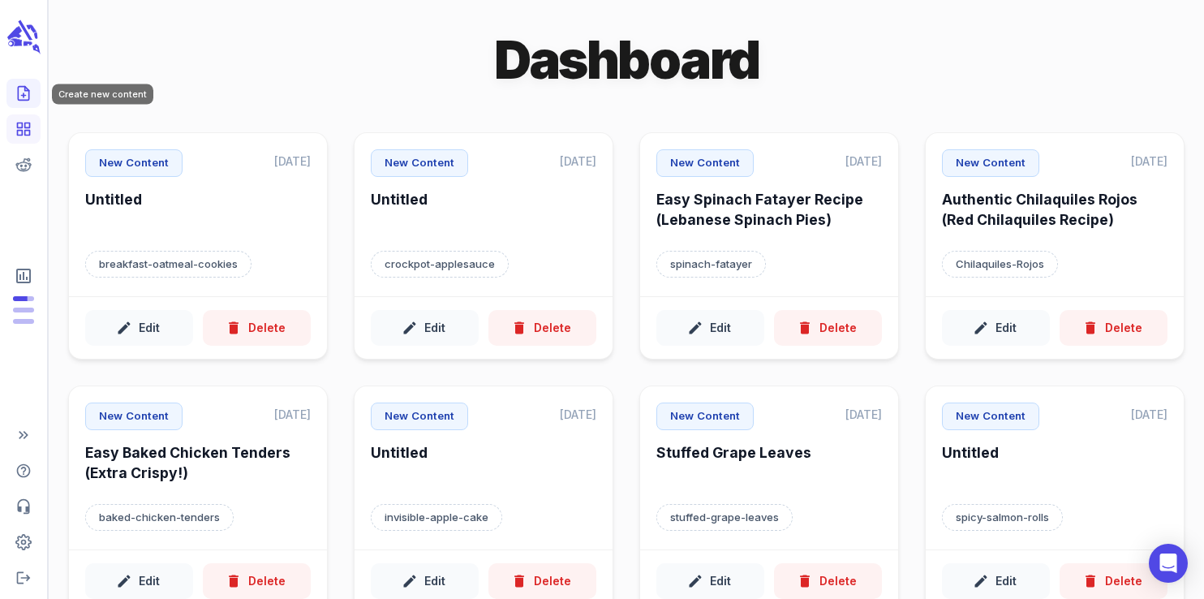
click at [17, 89] on icon "Create new content" at bounding box center [23, 93] width 16 height 16
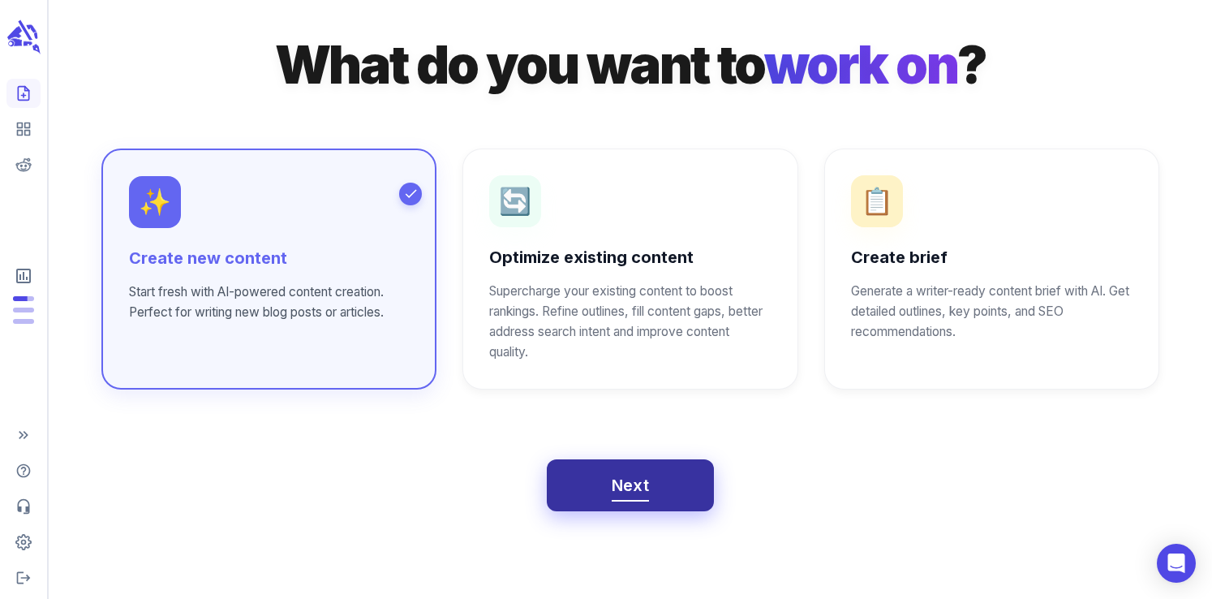
click at [642, 486] on span "Next" at bounding box center [631, 485] width 38 height 28
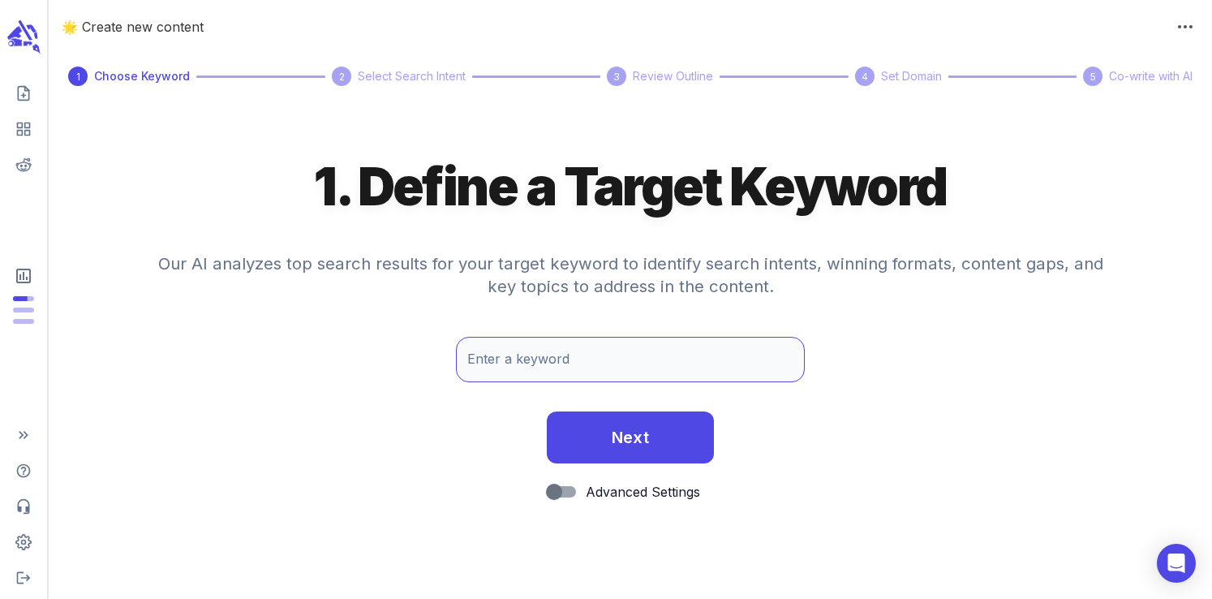
click at [564, 350] on input "Enter a keyword" at bounding box center [630, 359] width 349 height 45
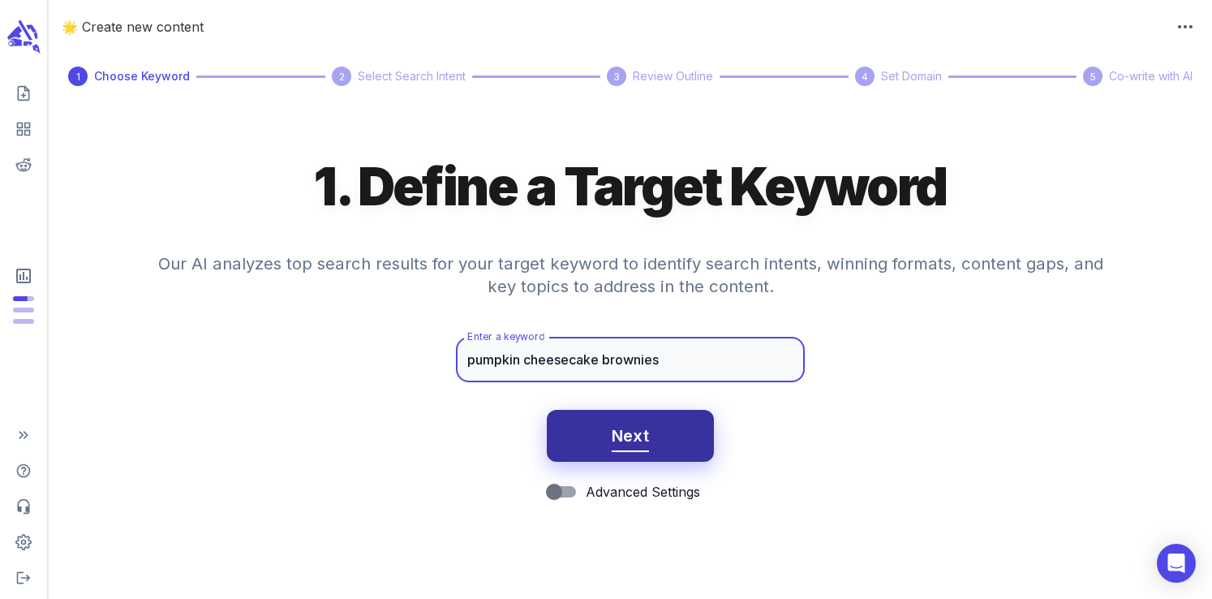
type input "pumpkin cheesecake brownies"
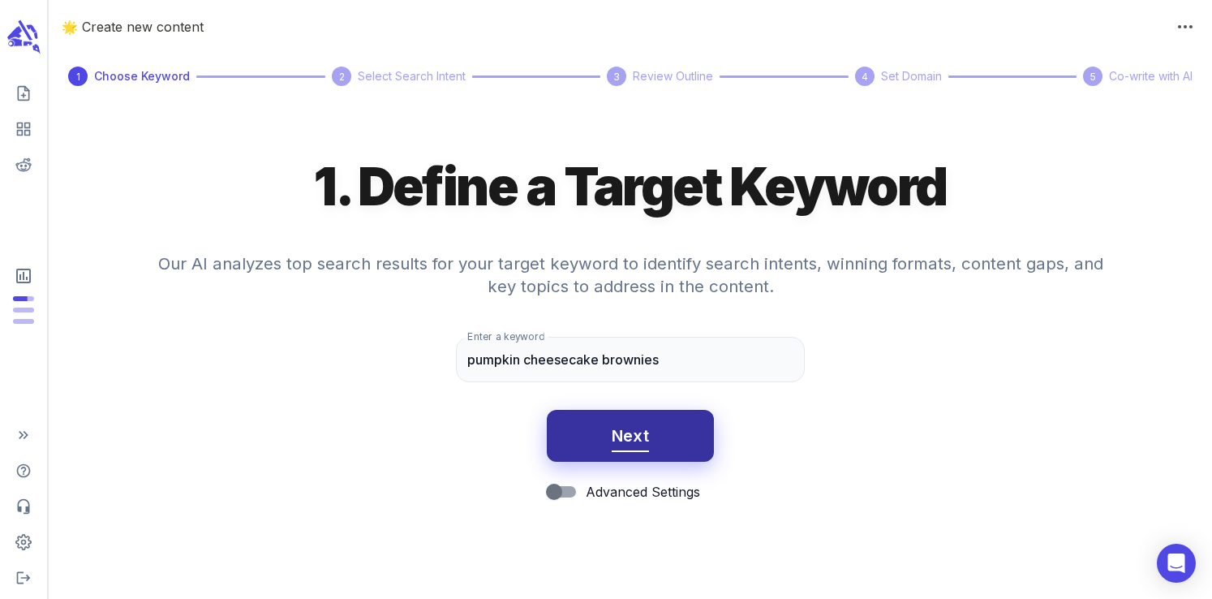
click at [648, 438] on span "Next" at bounding box center [631, 436] width 38 height 28
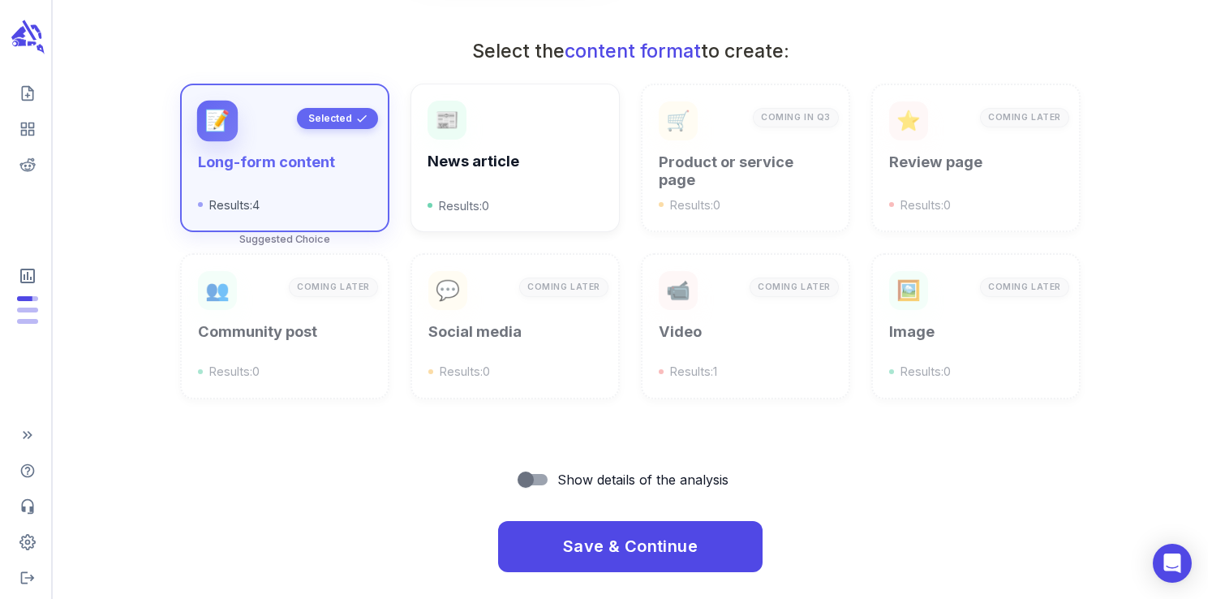
scroll to position [582, 0]
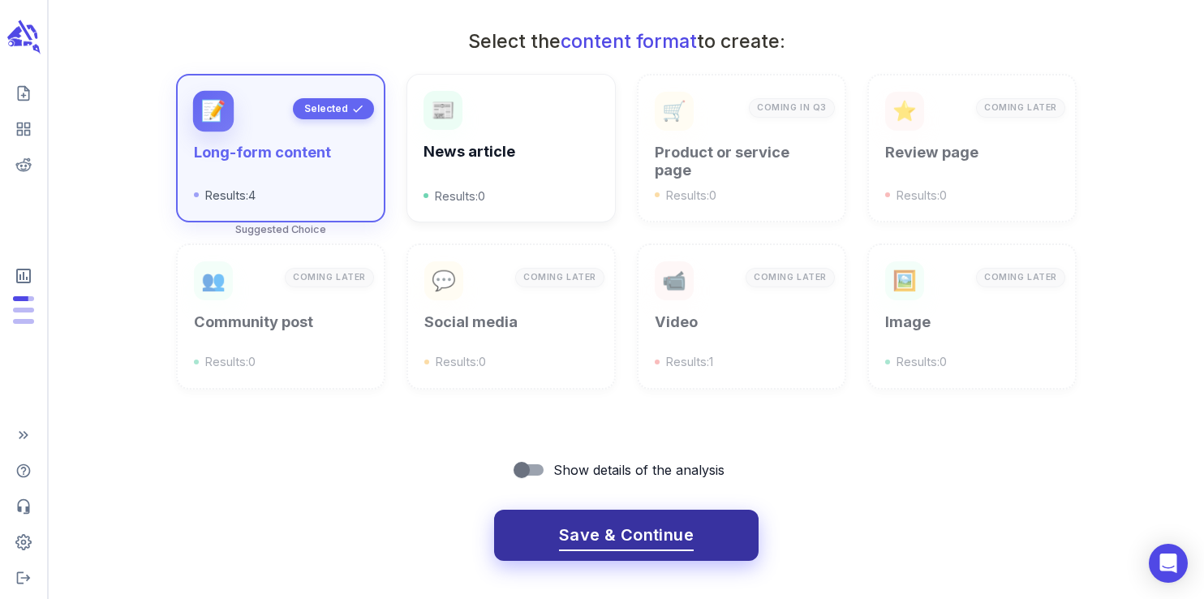
click at [590, 525] on span "Save & Continue" at bounding box center [626, 535] width 135 height 28
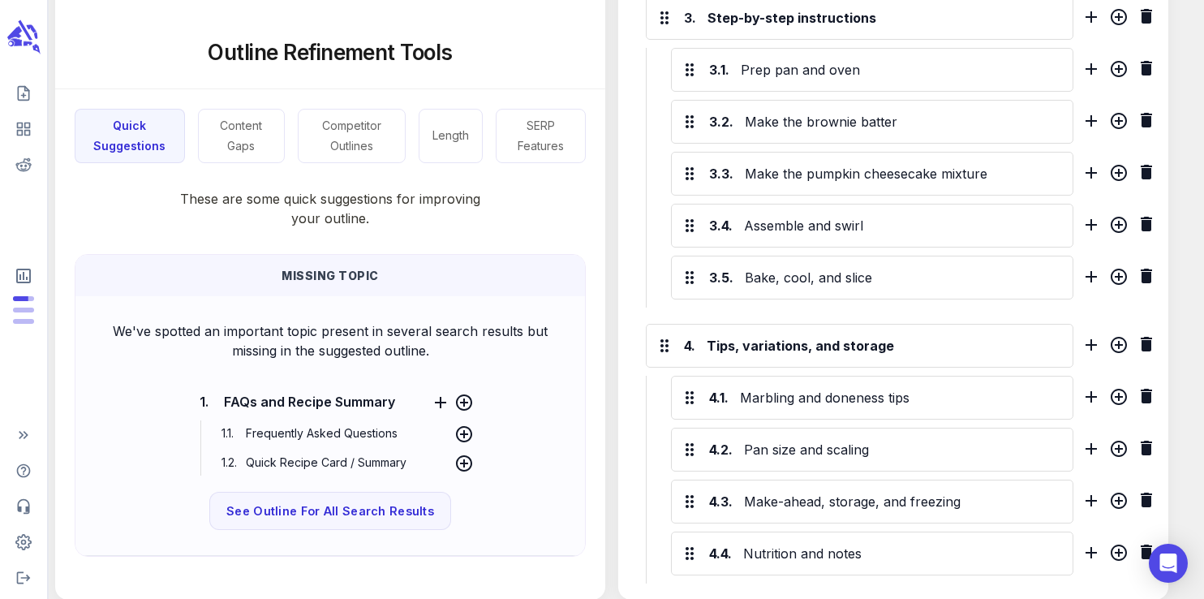
scroll to position [1101, 0]
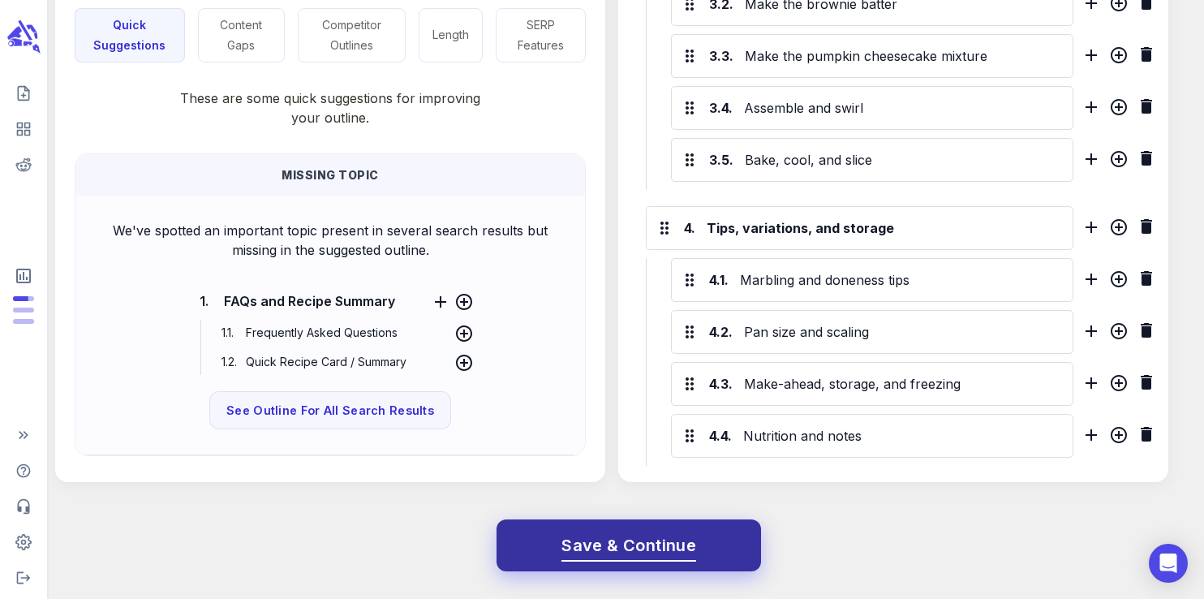
click at [631, 551] on span "Save & Continue" at bounding box center [628, 545] width 135 height 28
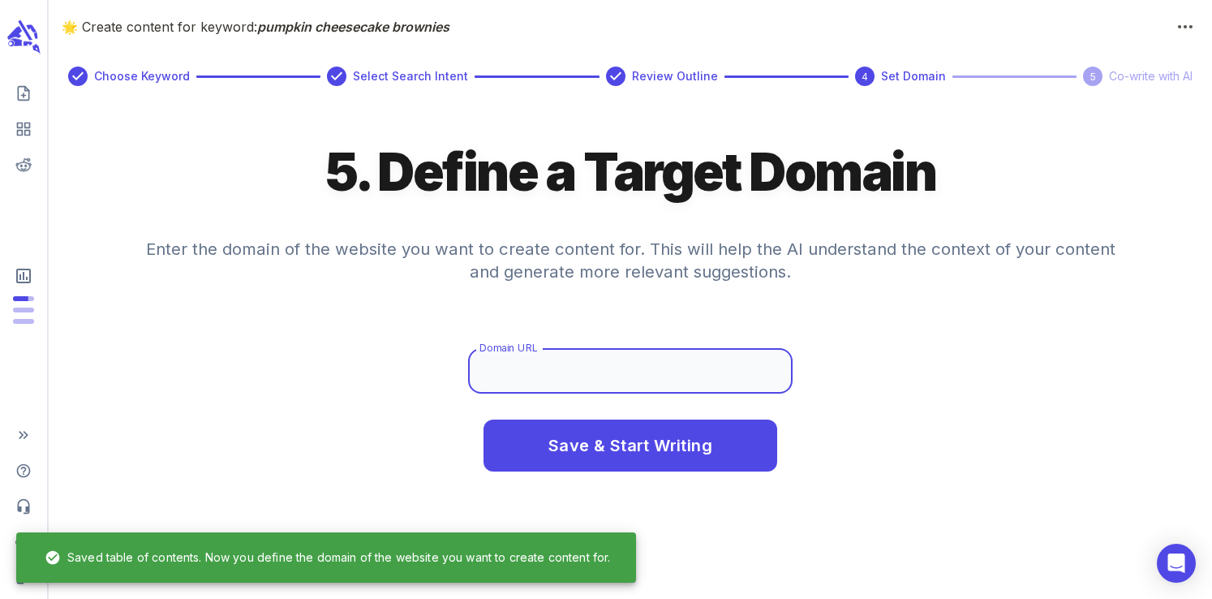
click at [550, 390] on input "Domain URL" at bounding box center [630, 370] width 324 height 45
type input "f"
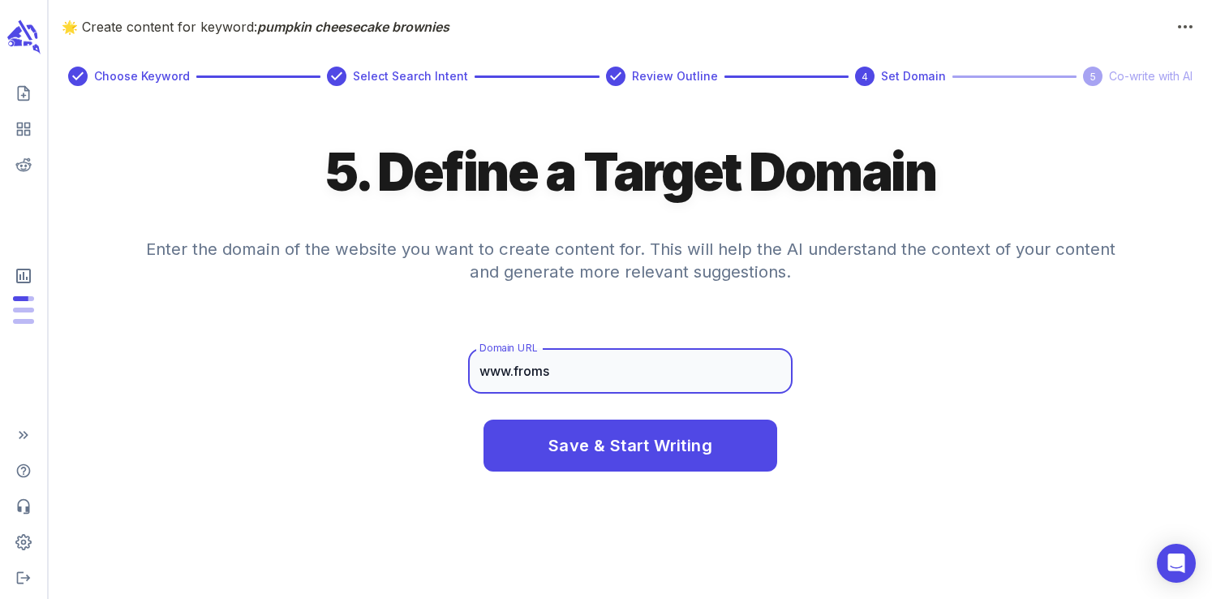
type input "[DOMAIN_NAME]"
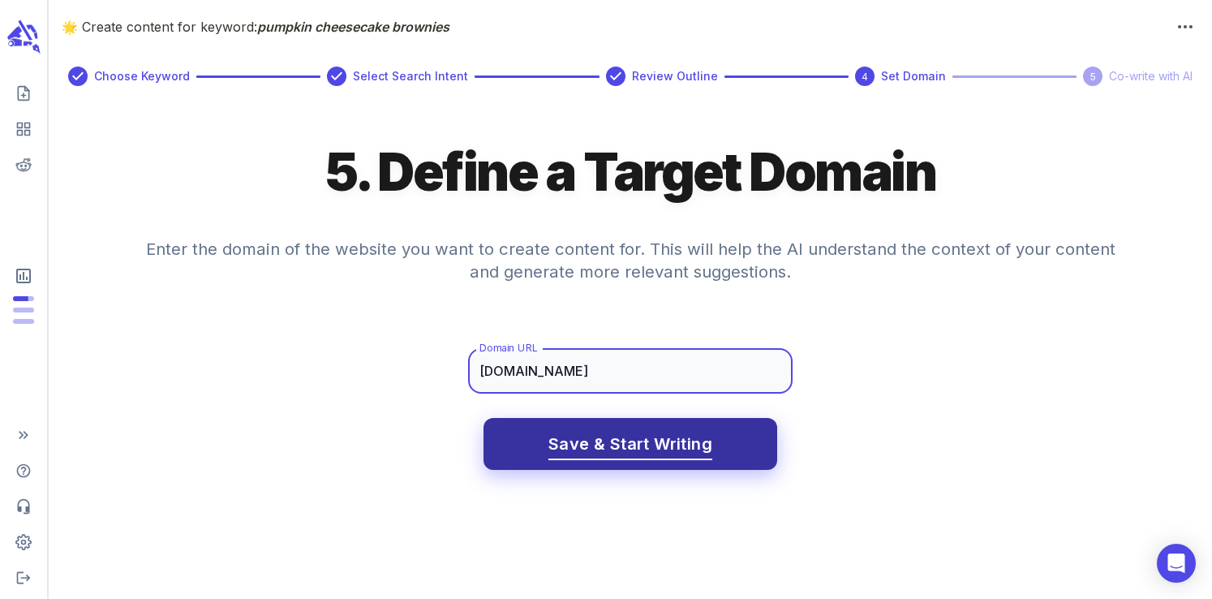
click at [608, 443] on span "Save & Start Writing" at bounding box center [630, 444] width 164 height 28
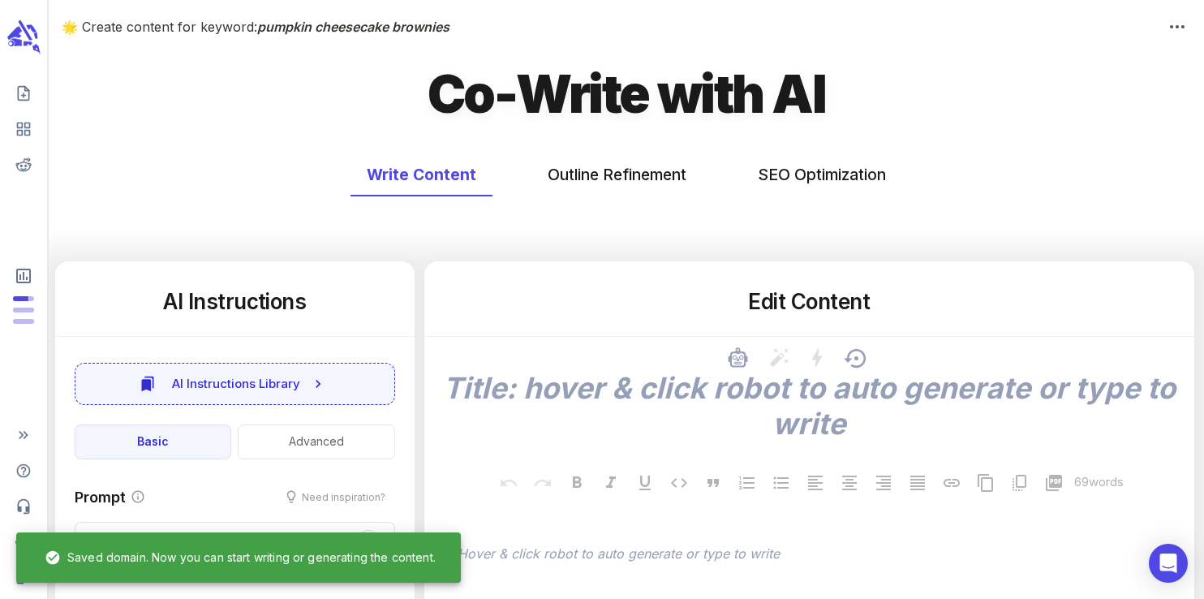
type textarea "x"
type input "63"
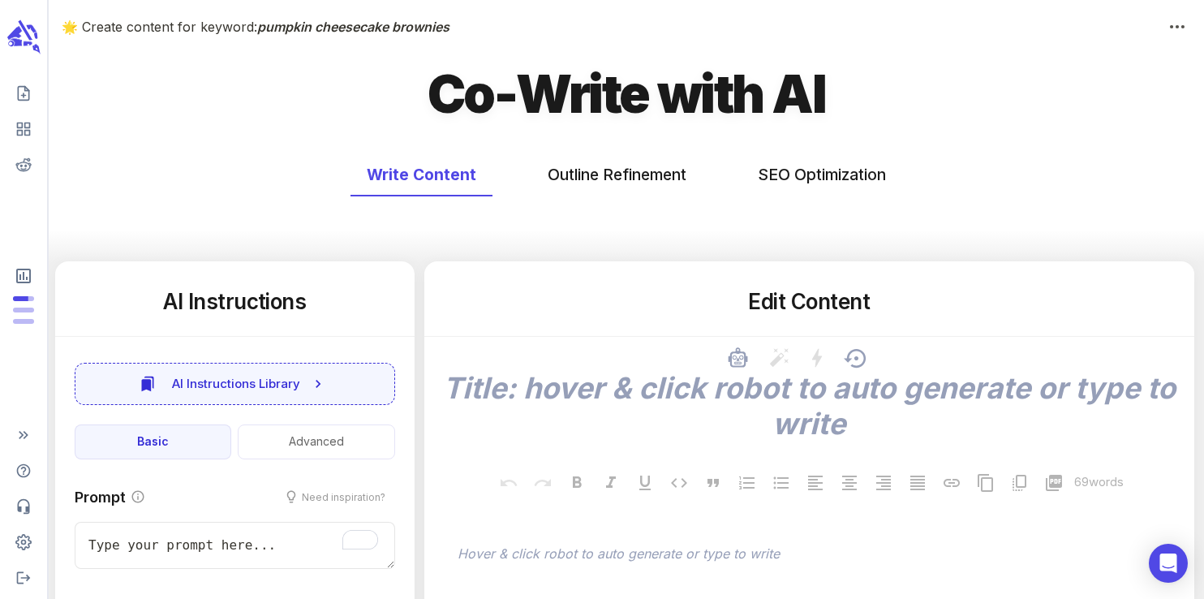
type textarea "x"
click at [817, 170] on button "SEO Optimization" at bounding box center [821, 174] width 161 height 43
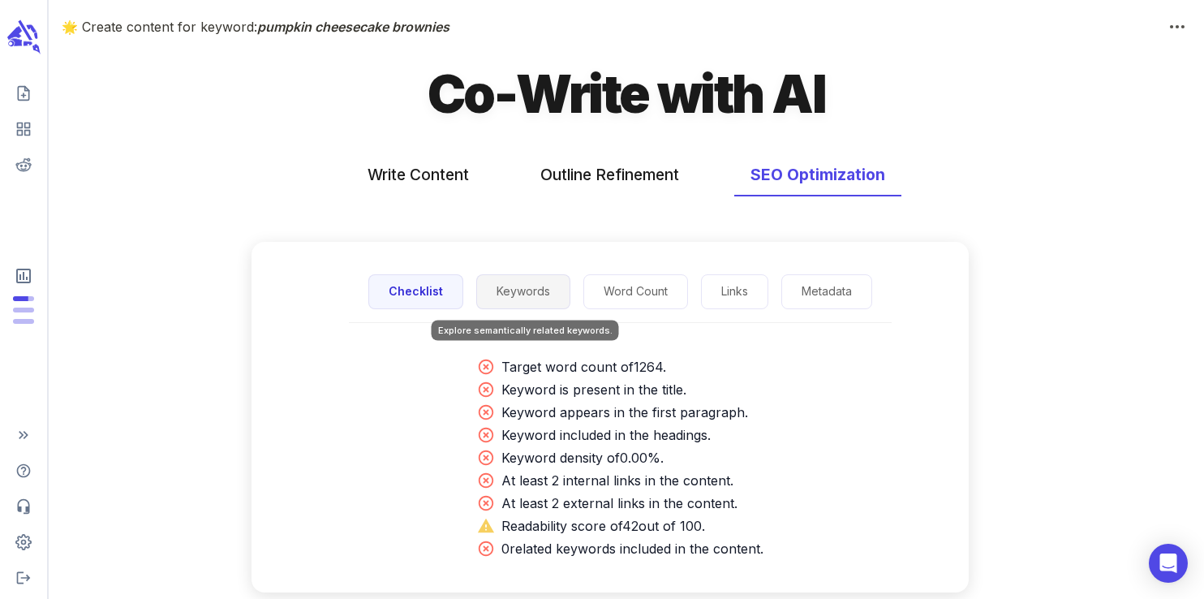
click at [520, 289] on button "Keywords" at bounding box center [523, 291] width 94 height 35
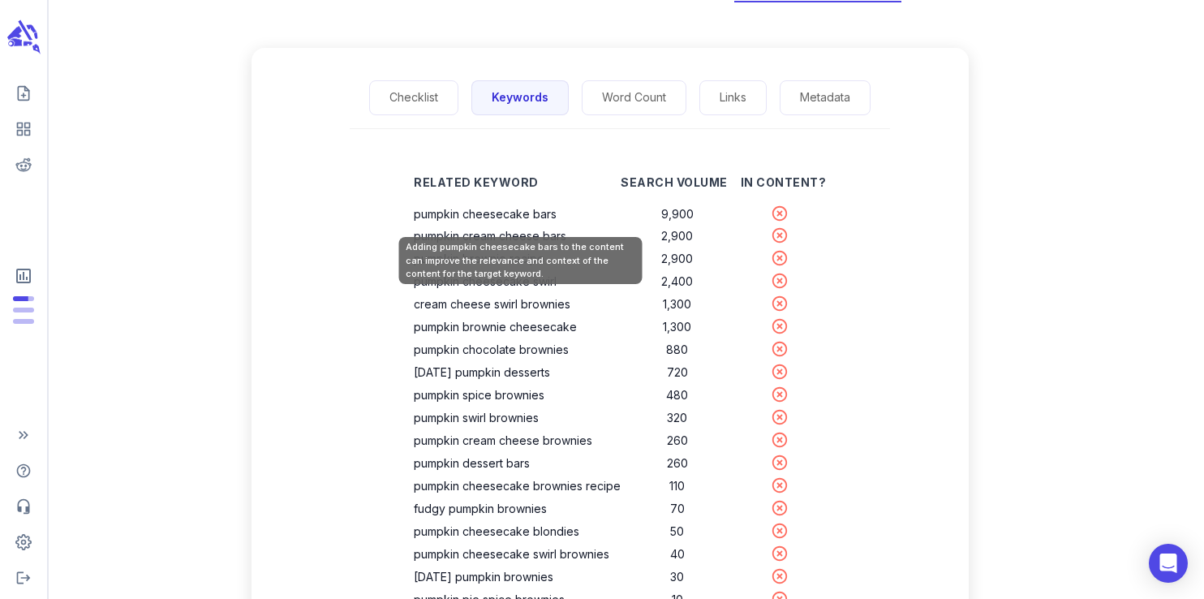
scroll to position [206, 0]
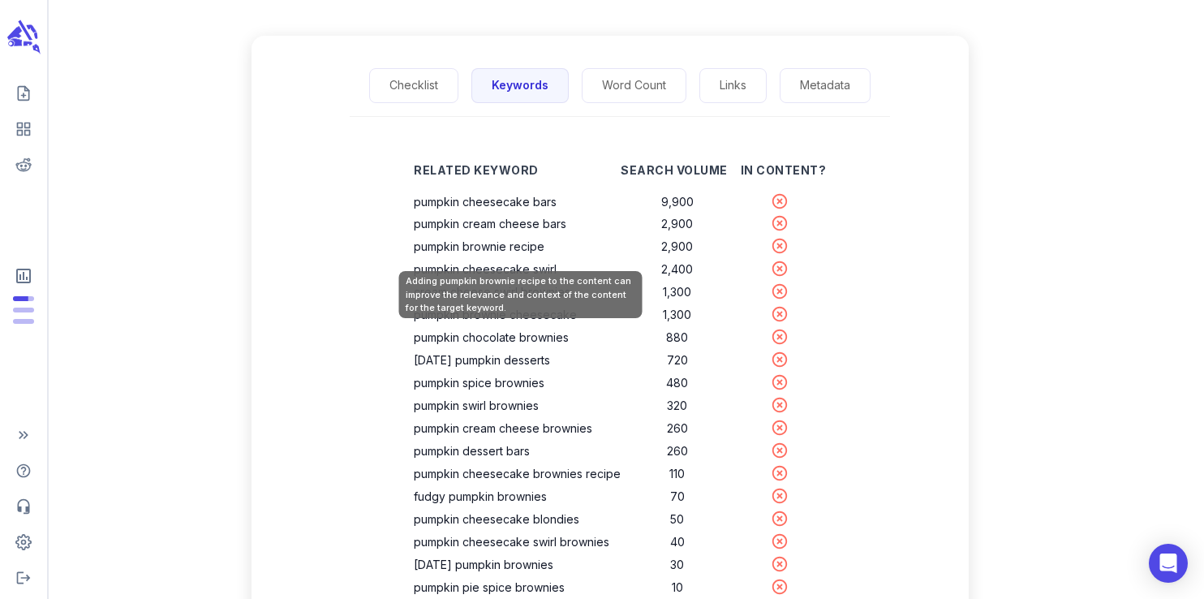
click at [482, 248] on th "pumpkin brownie recipe" at bounding box center [517, 246] width 207 height 23
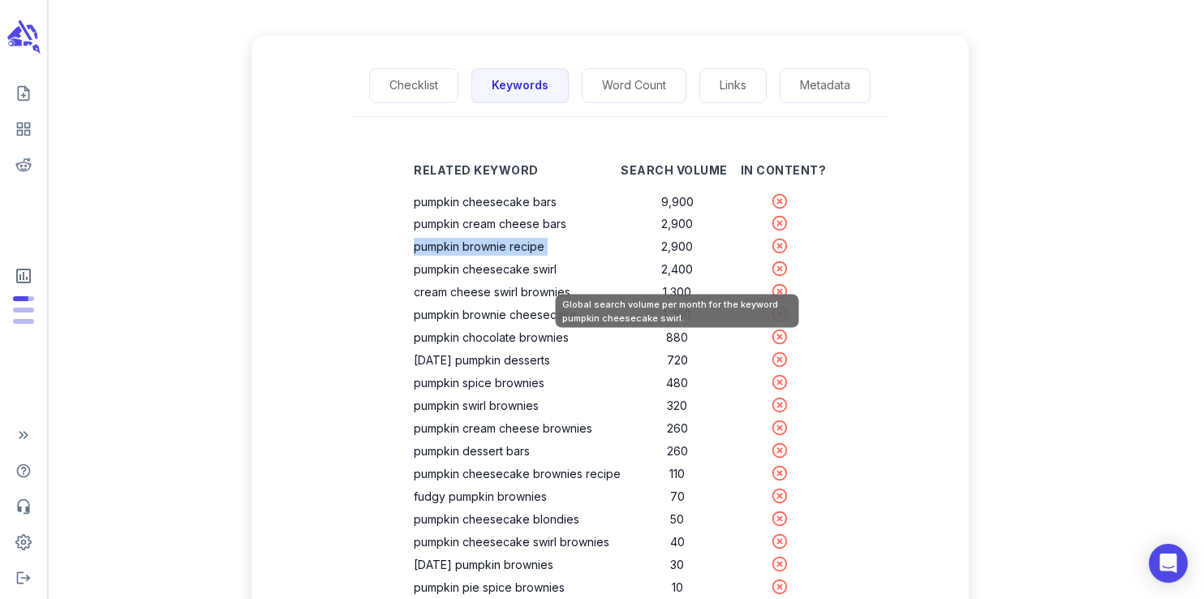
copy th "pumpkin brownie recipe"
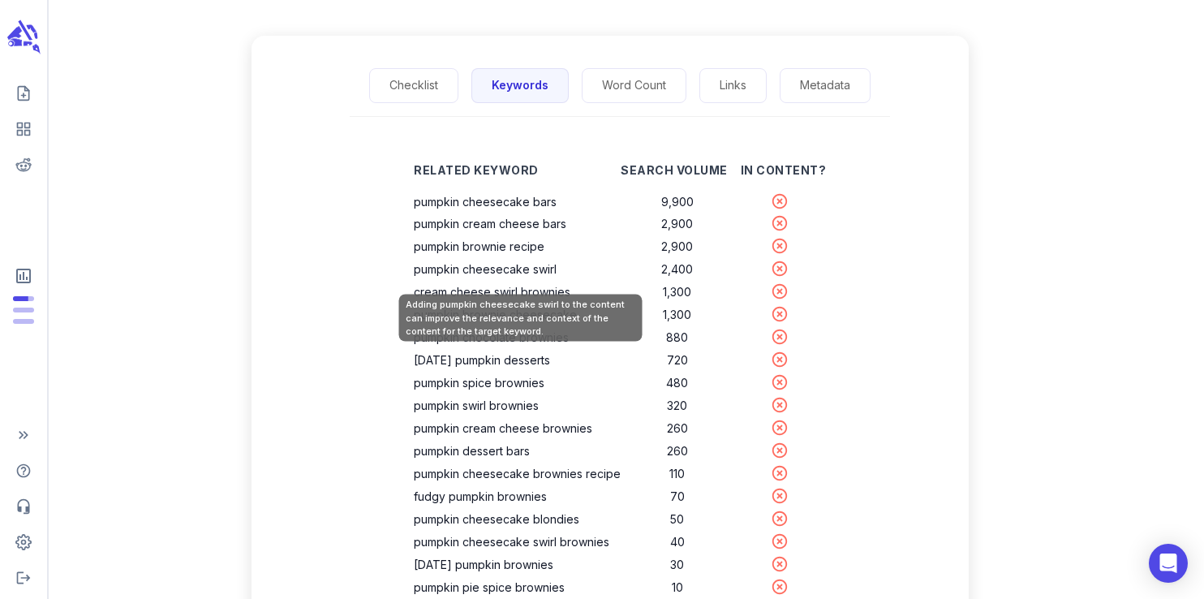
click at [530, 275] on th "pumpkin cheesecake swirl" at bounding box center [517, 269] width 207 height 23
copy th "pumpkin cheesecake swirl"
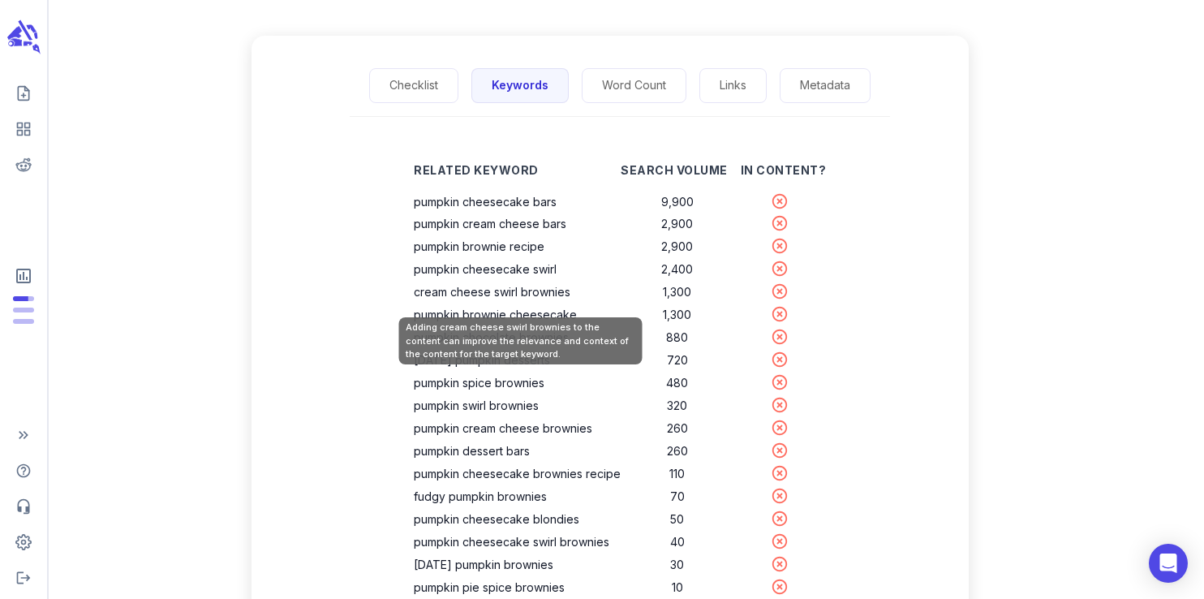
click at [504, 299] on th "cream cheese swirl brownies" at bounding box center [517, 292] width 207 height 23
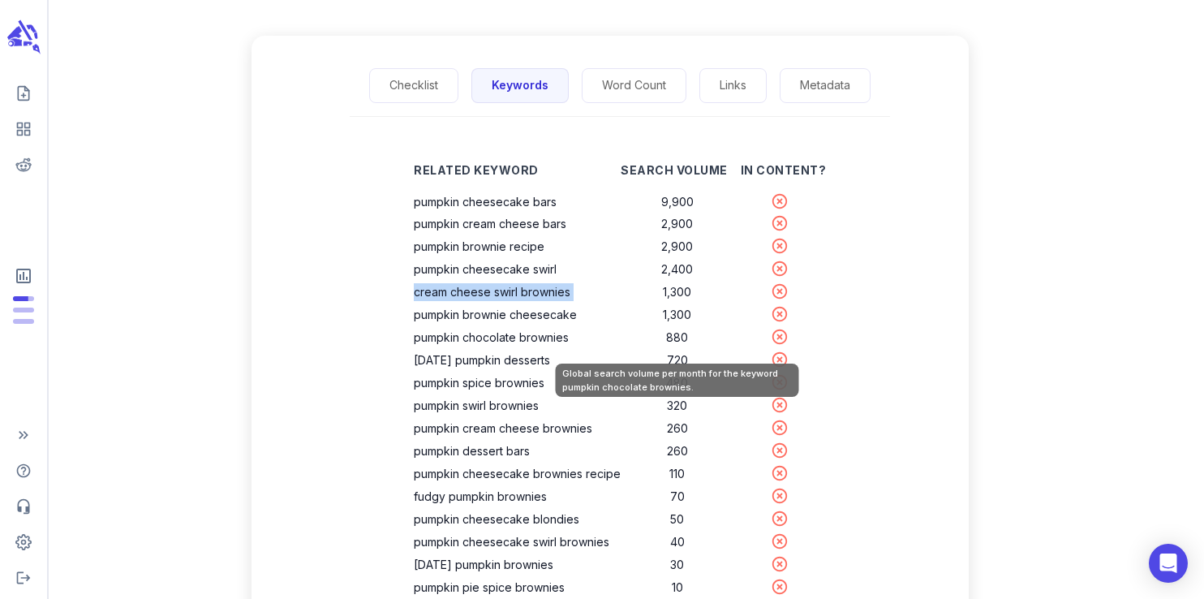
copy th "cream cheese swirl brownies"
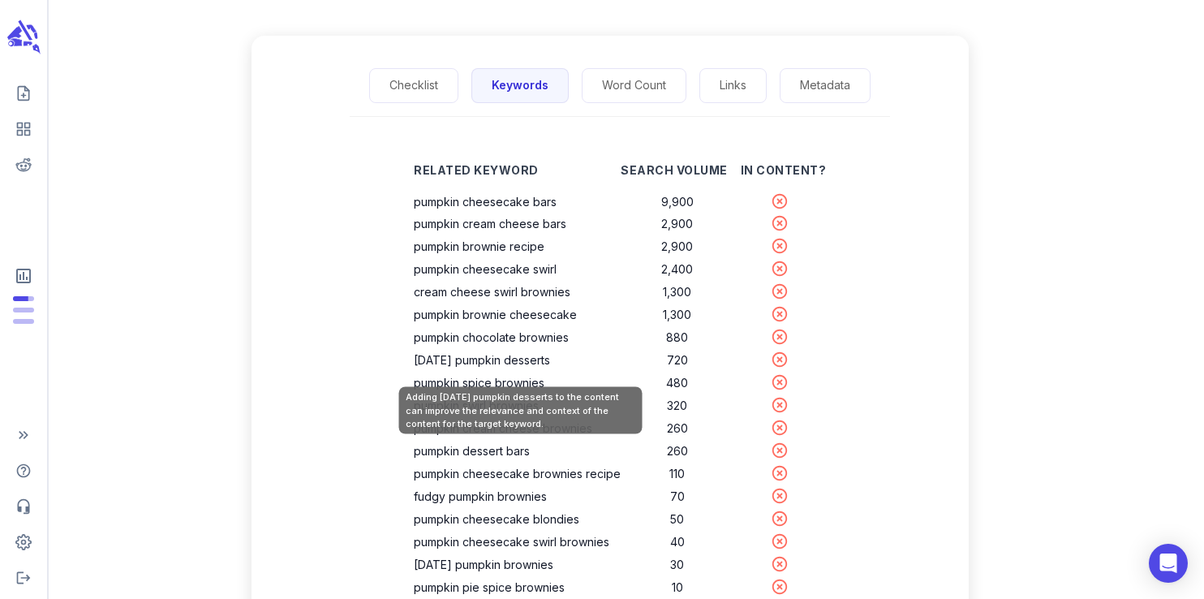
click at [546, 364] on th "[DATE] pumpkin desserts" at bounding box center [517, 360] width 207 height 23
copy th "[DATE] pumpkin desserts"
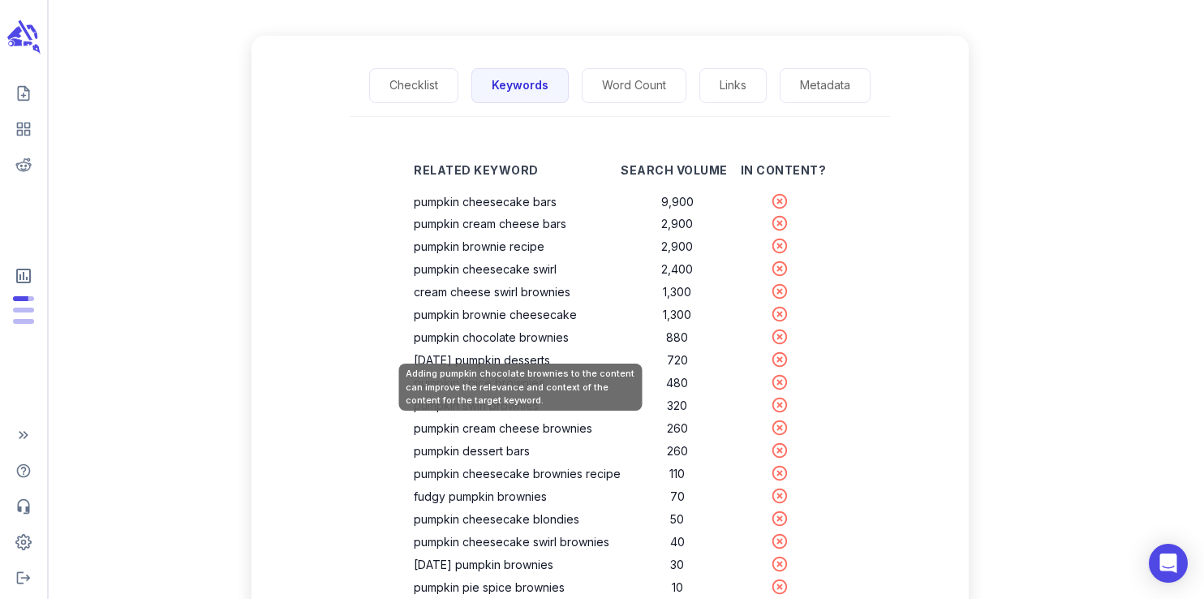
click at [499, 337] on th "pumpkin chocolate brownies" at bounding box center [517, 337] width 207 height 23
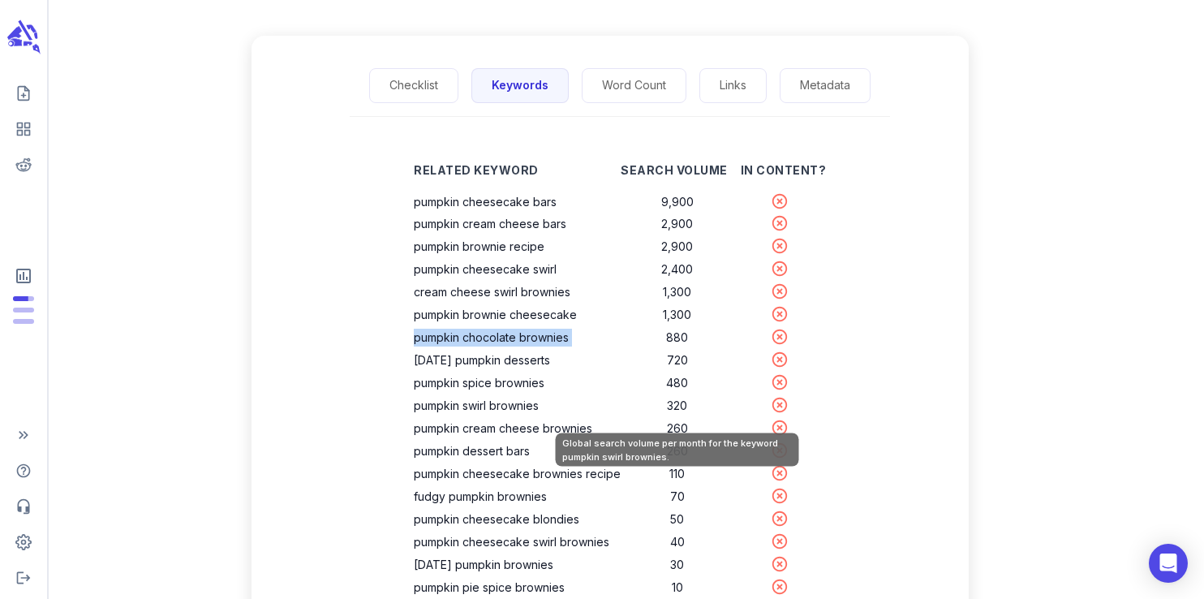
copy th "pumpkin chocolate brownies"
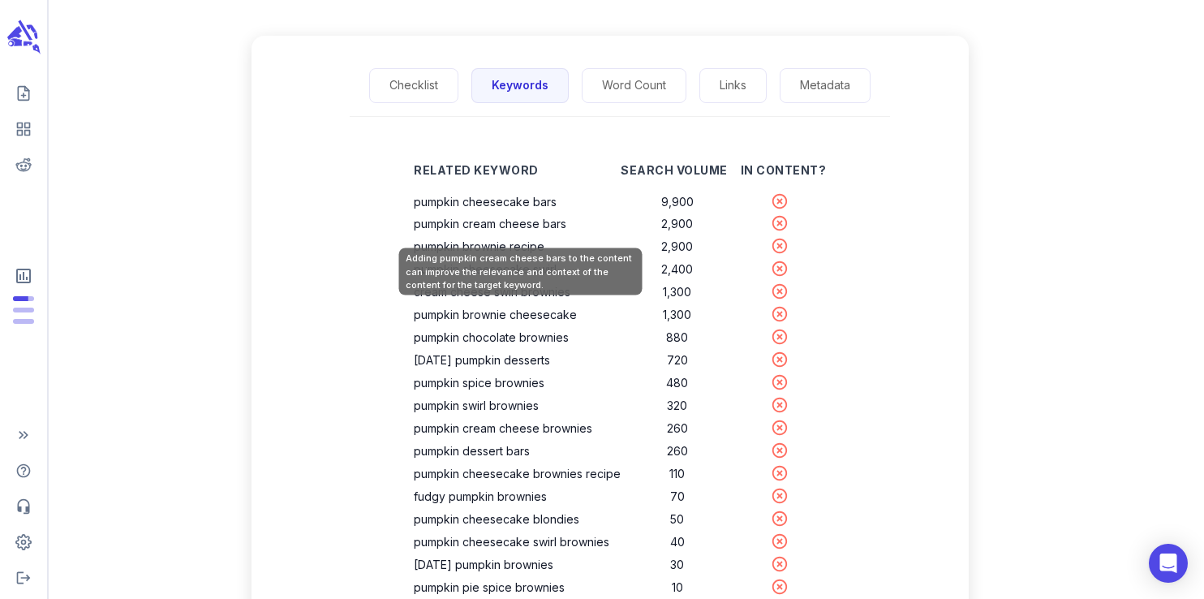
click at [519, 231] on th "pumpkin cream cheese bars" at bounding box center [517, 223] width 207 height 23
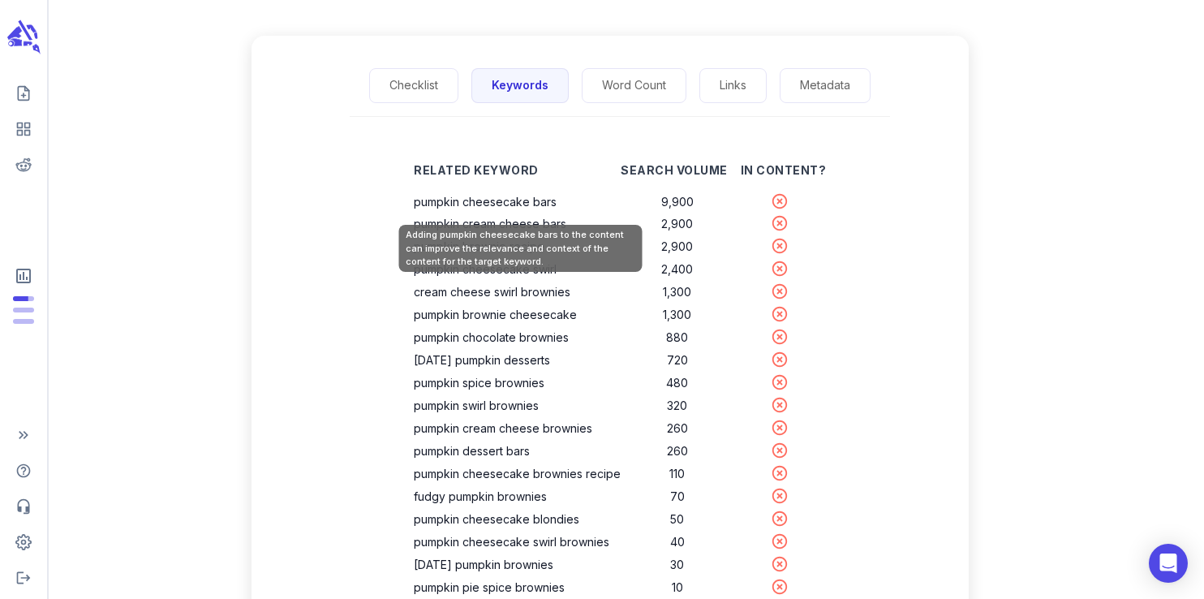
click at [504, 210] on th "pumpkin cheesecake bars" at bounding box center [517, 202] width 207 height 23
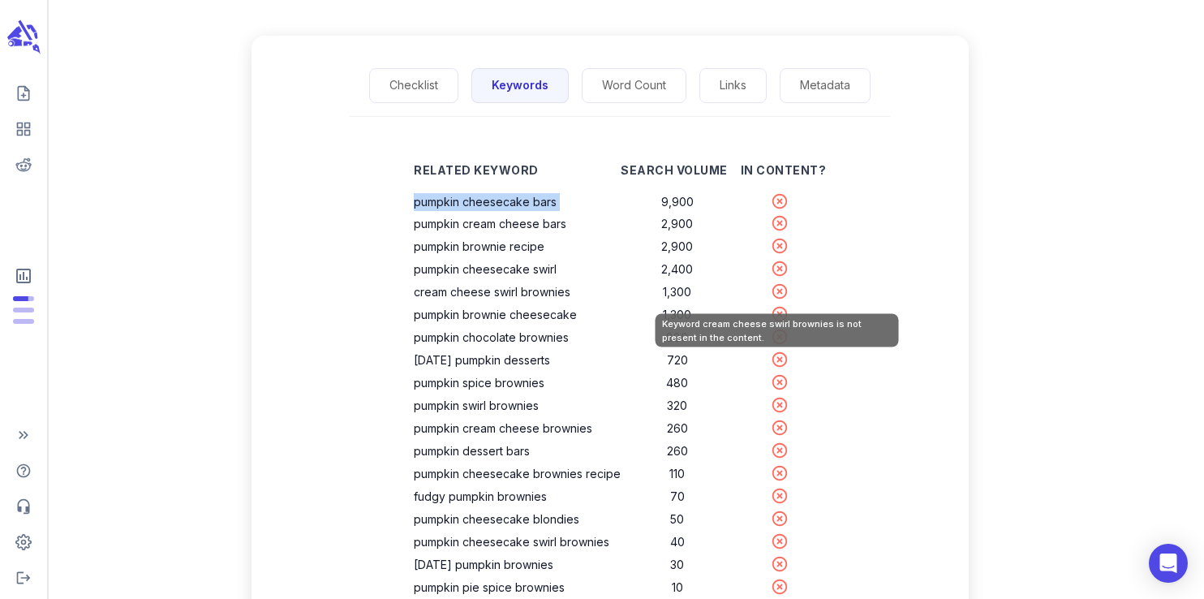
copy th "pumpkin cheesecake bars"
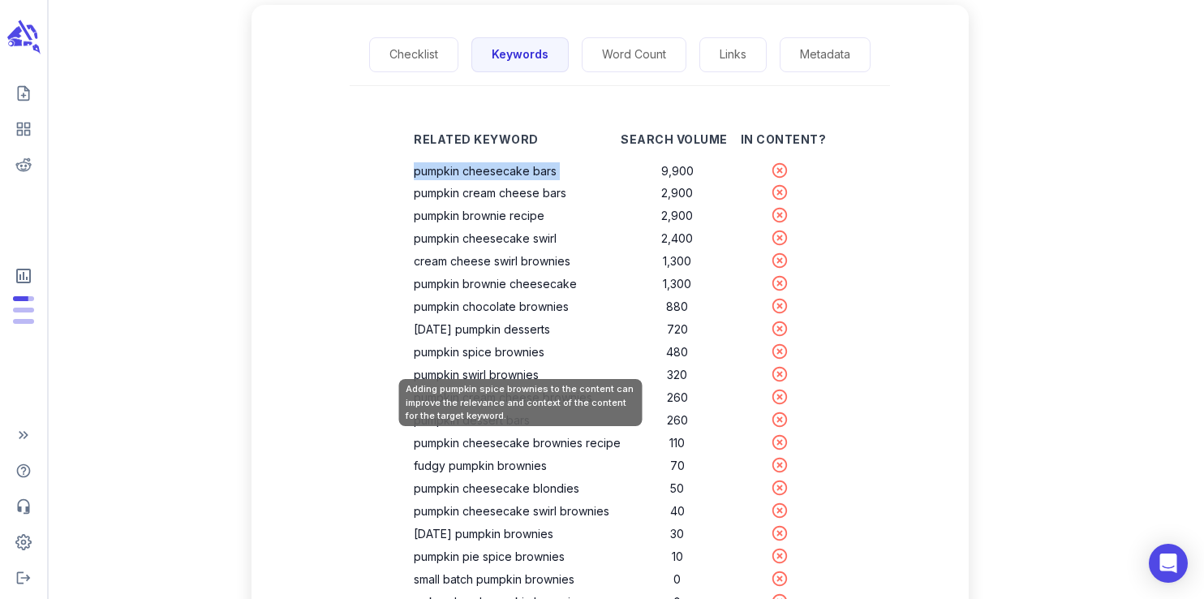
scroll to position [238, 0]
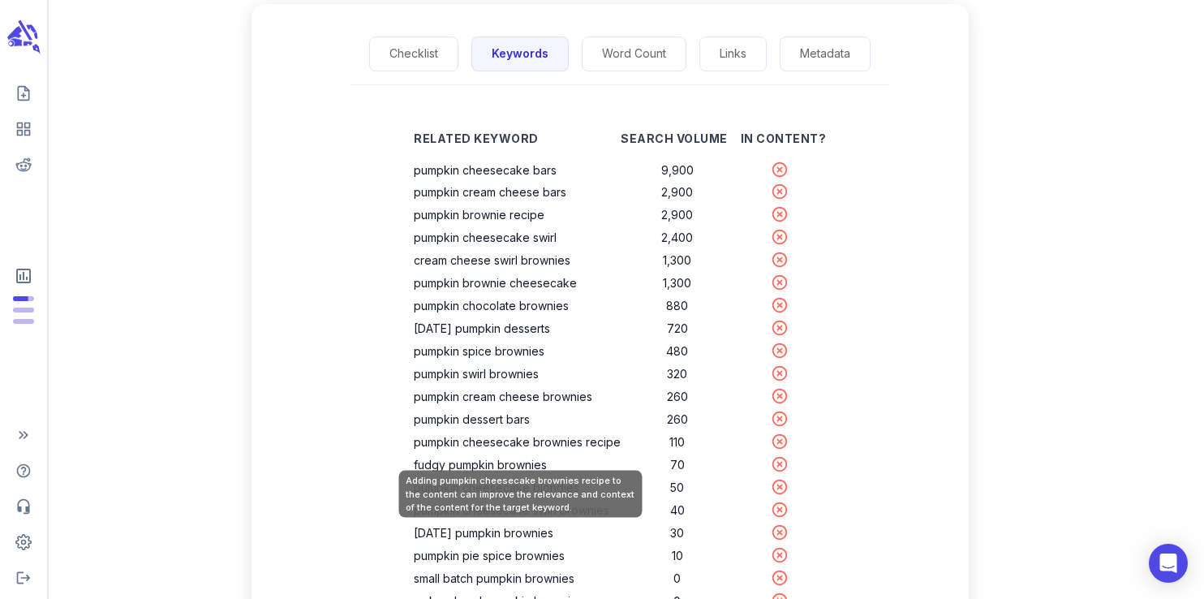
click at [547, 446] on th "pumpkin cheesecake brownies recipe" at bounding box center [517, 442] width 207 height 23
copy th "pumpkin cheesecake brownies recipe"
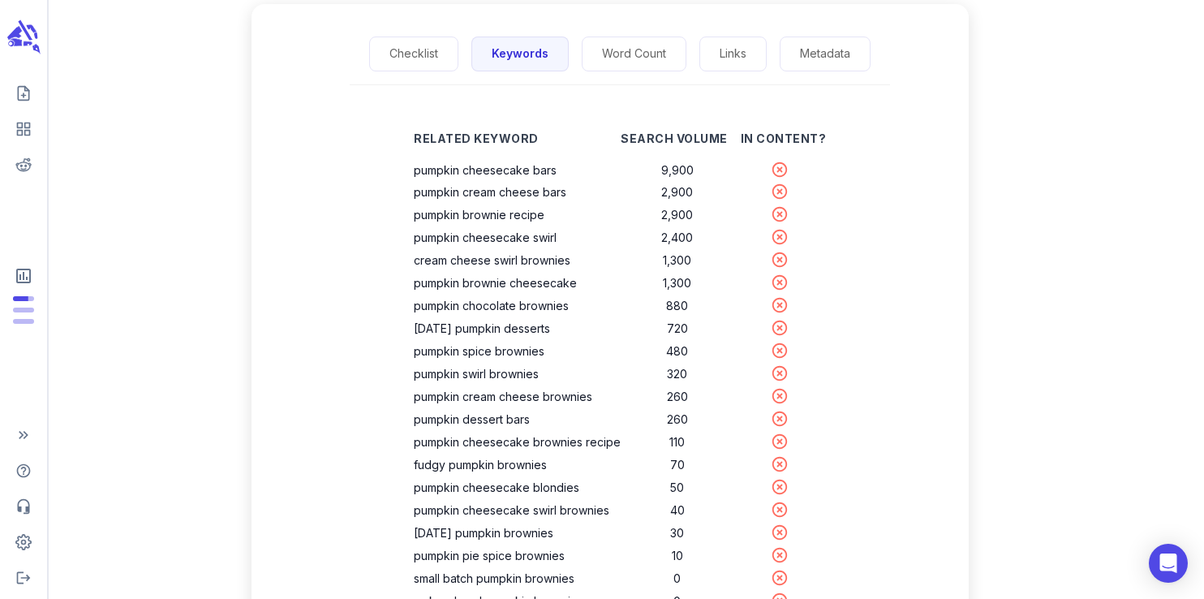
click at [324, 476] on div "Related Keyword Search Volume In Content? pumpkin cheesecake bars 9,900 pumpkin…" at bounding box center [619, 378] width 697 height 534
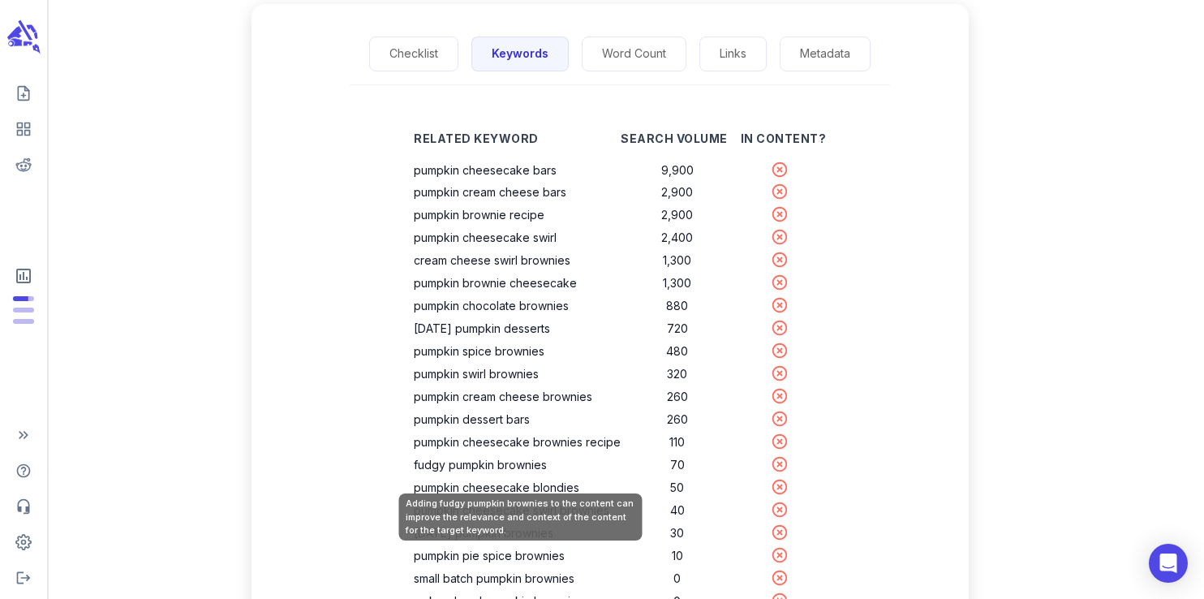
click at [444, 474] on th "fudgy pumpkin brownies" at bounding box center [517, 464] width 207 height 23
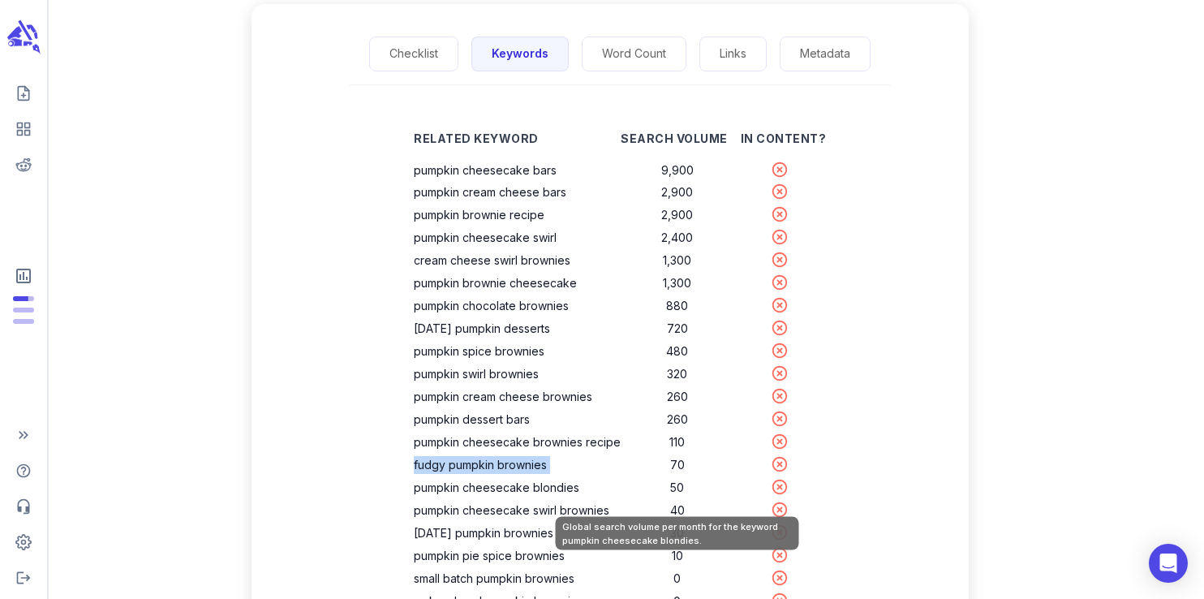
copy th "fudgy pumpkin brownies"
